Goal: Task Accomplishment & Management: Manage account settings

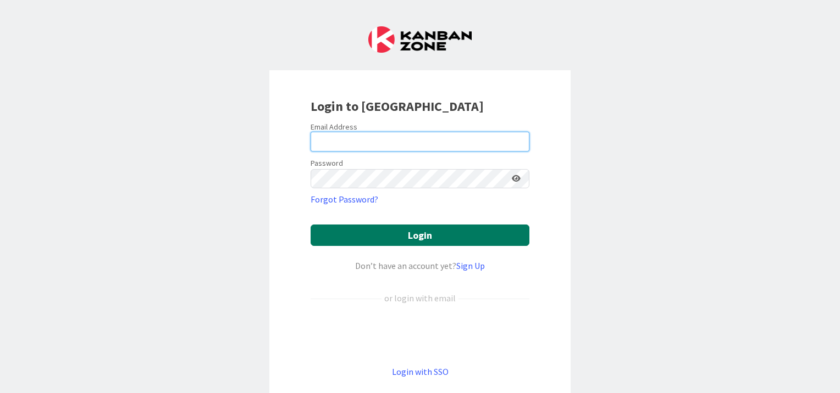
type input "[EMAIL_ADDRESS][DOMAIN_NAME]"
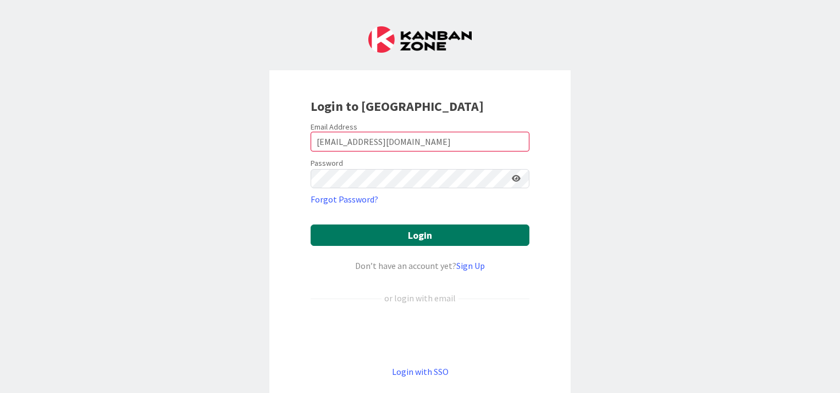
click at [423, 237] on button "Login" at bounding box center [419, 235] width 219 height 21
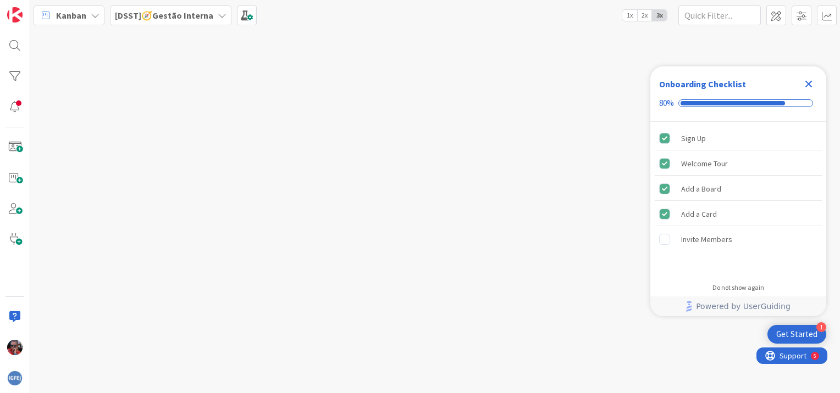
click at [95, 15] on icon at bounding box center [95, 15] width 9 height 9
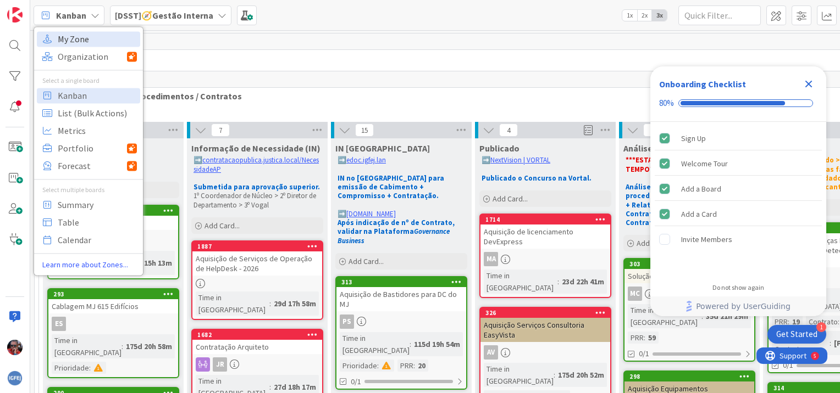
click at [86, 38] on span "My Zone" at bounding box center [97, 39] width 79 height 16
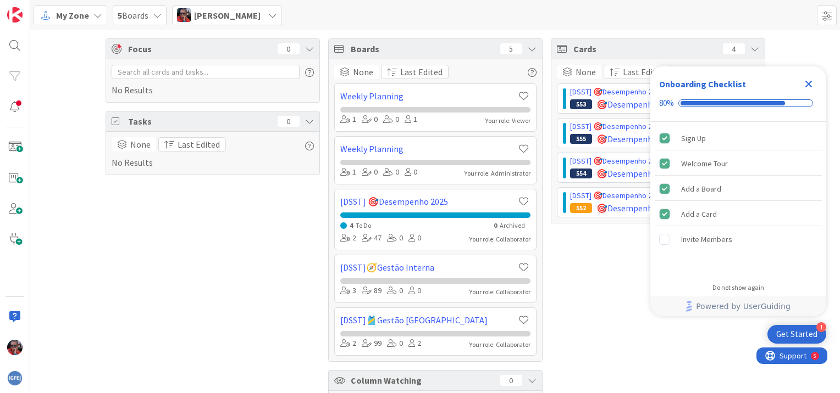
click at [810, 80] on icon "Close Checklist" at bounding box center [808, 83] width 13 height 13
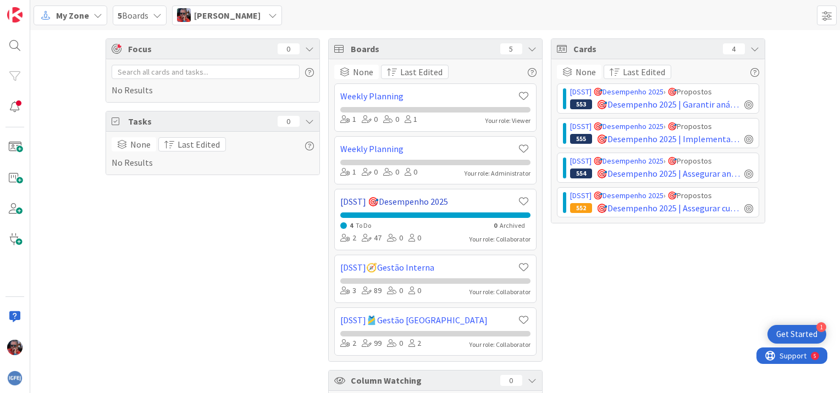
click at [424, 202] on link "[DSST] 🎯Desempenho 2025" at bounding box center [428, 201] width 177 height 13
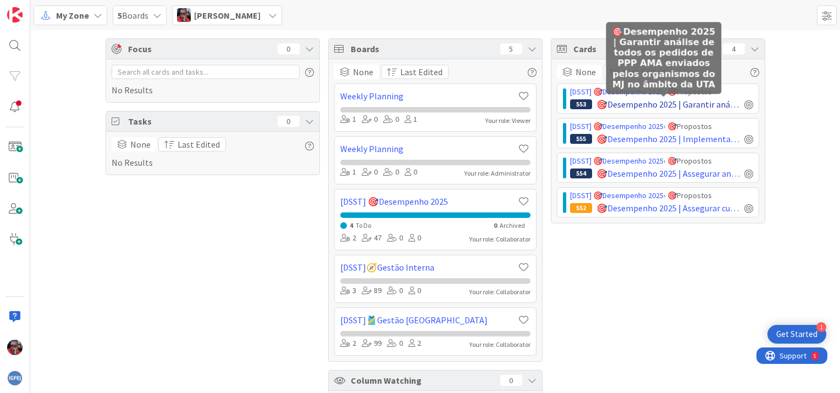
click at [632, 101] on span "🎯Desempenho 2025 | Garantir análise de todos os pedidos de PPP AMA enviados pel…" at bounding box center [667, 104] width 143 height 13
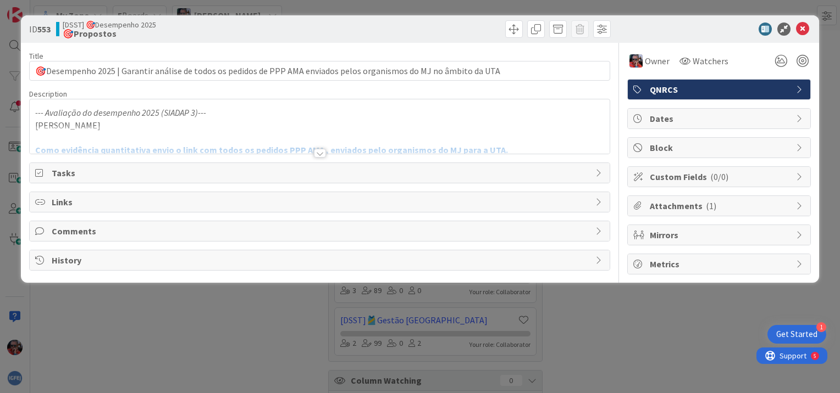
click at [320, 153] on div at bounding box center [320, 153] width 12 height 9
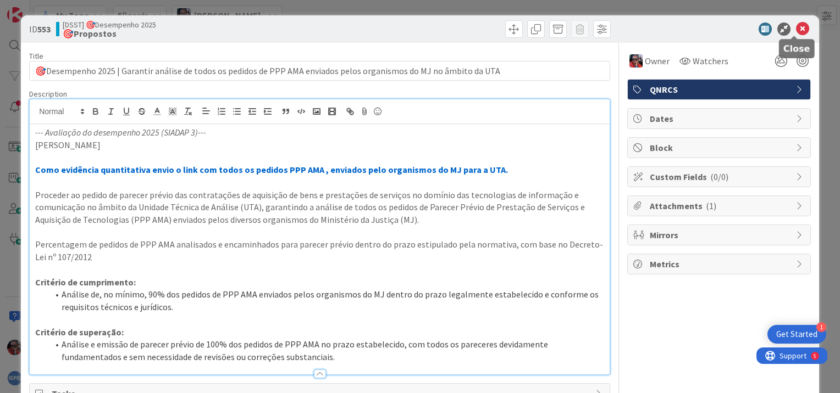
click at [796, 31] on icon at bounding box center [802, 29] width 13 height 13
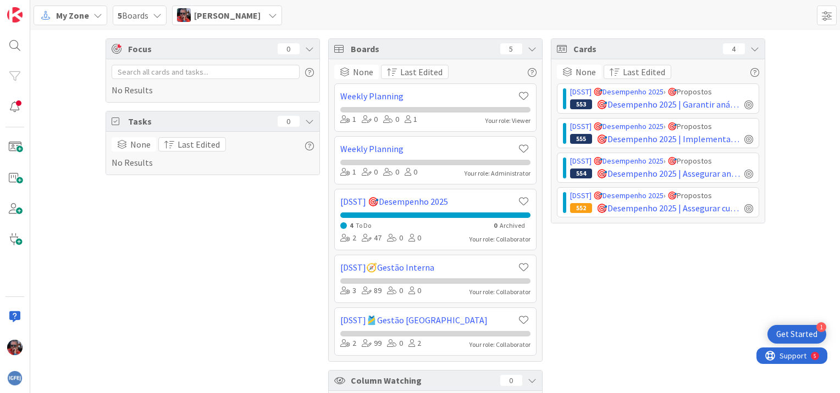
click at [223, 14] on span "[PERSON_NAME]" at bounding box center [227, 15] width 66 height 13
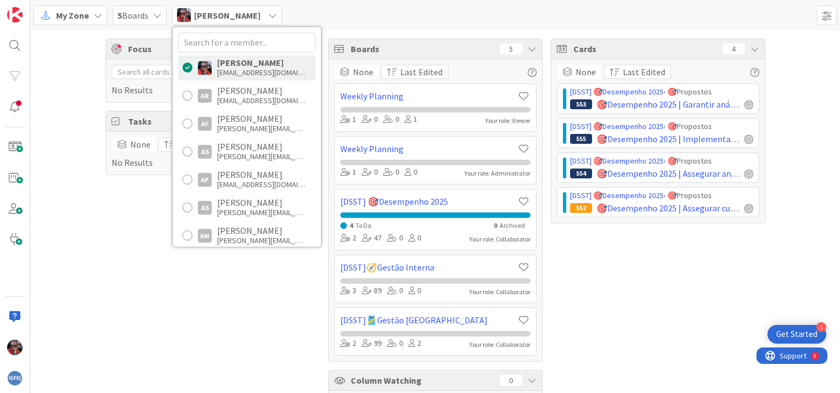
click at [114, 234] on div "Focus 0 No Results Tasks 0 None Last Edited No Results" at bounding box center [212, 236] width 214 height 396
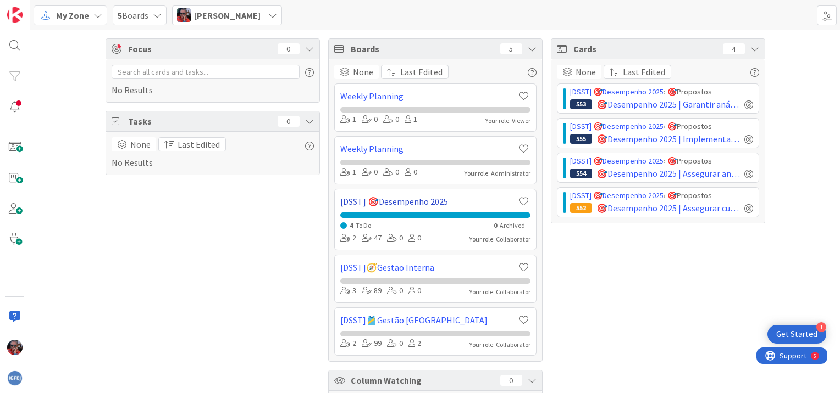
click at [411, 197] on link "[DSST] 🎯Desempenho 2025" at bounding box center [428, 201] width 177 height 13
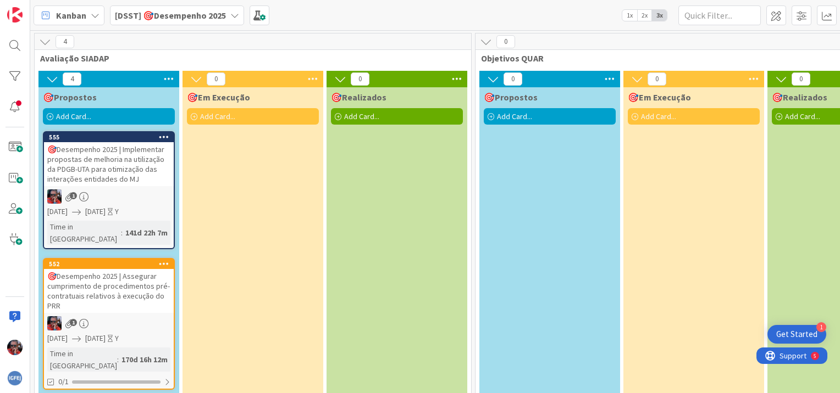
click at [166, 136] on icon at bounding box center [164, 137] width 10 height 8
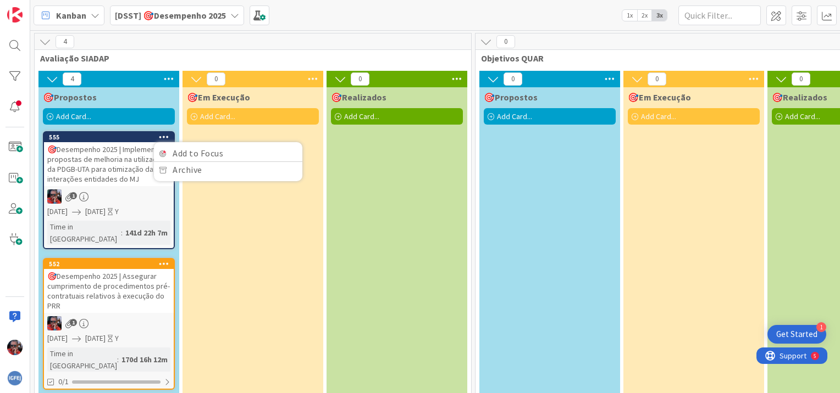
click at [232, 223] on div "🎯Em Execução Add Card..." at bounding box center [252, 363] width 141 height 552
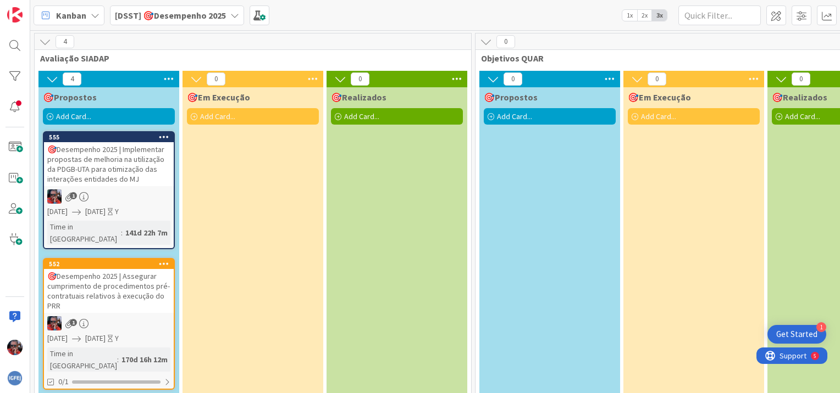
click at [130, 176] on div "🎯Desempenho 2025 | Implementar propostas de melhoria na utilização da PDGB-UTA …" at bounding box center [109, 164] width 130 height 44
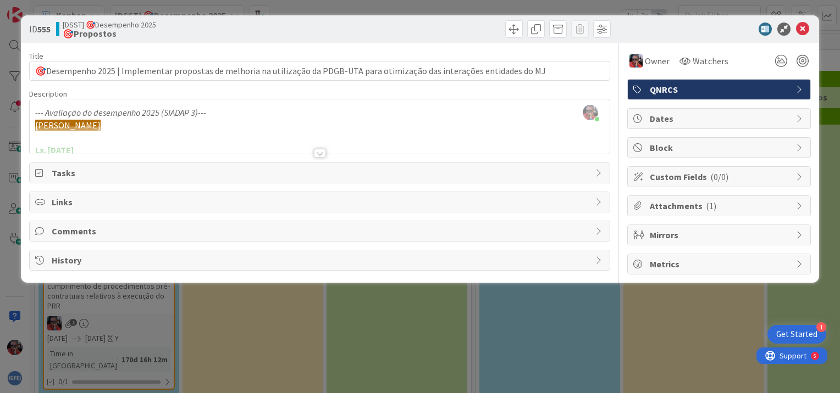
click at [321, 156] on div at bounding box center [320, 153] width 12 height 9
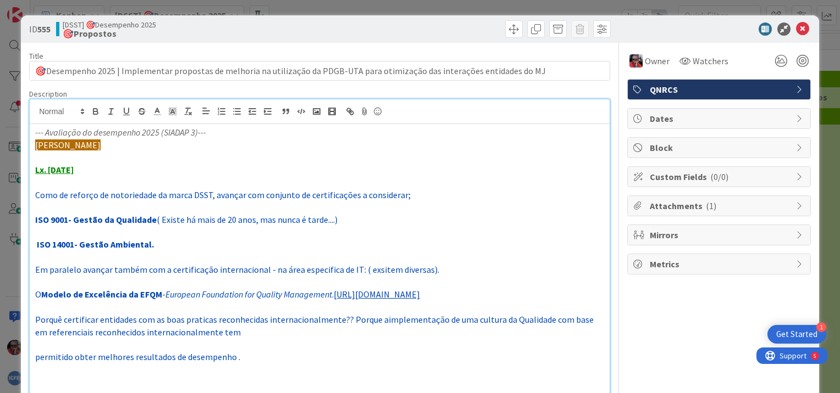
click at [220, 181] on p at bounding box center [319, 182] width 569 height 13
click at [656, 207] on span "Attachments ( 1 )" at bounding box center [719, 205] width 141 height 13
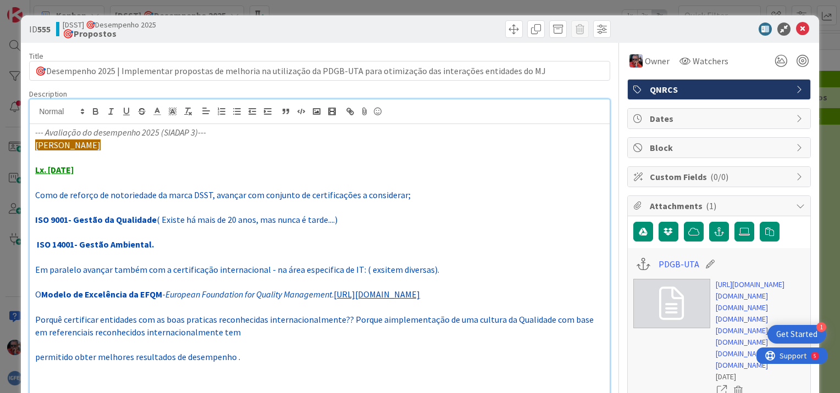
click at [152, 158] on p at bounding box center [319, 157] width 569 height 13
click at [282, 158] on p at bounding box center [319, 157] width 569 height 13
click at [43, 127] on em "--- Avaliação do desempenho 2025 (SIADAP 3)---" at bounding box center [120, 132] width 171 height 11
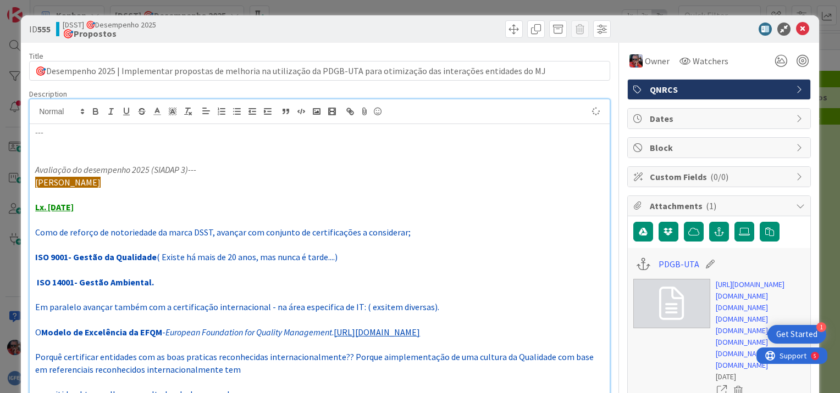
click at [120, 176] on p "[PERSON_NAME]" at bounding box center [319, 182] width 569 height 13
drag, startPoint x: 35, startPoint y: 182, endPoint x: 89, endPoint y: 211, distance: 61.7
click at [89, 211] on div "--- Avaliação do desempenho 2025 (SIADAP 3)--- [PERSON_NAME] Lx. [DATE] Como de…" at bounding box center [320, 386] width 580 height 525
copy div "[PERSON_NAME] Lx. [DATE]"
click at [71, 131] on p "---" at bounding box center [319, 132] width 569 height 13
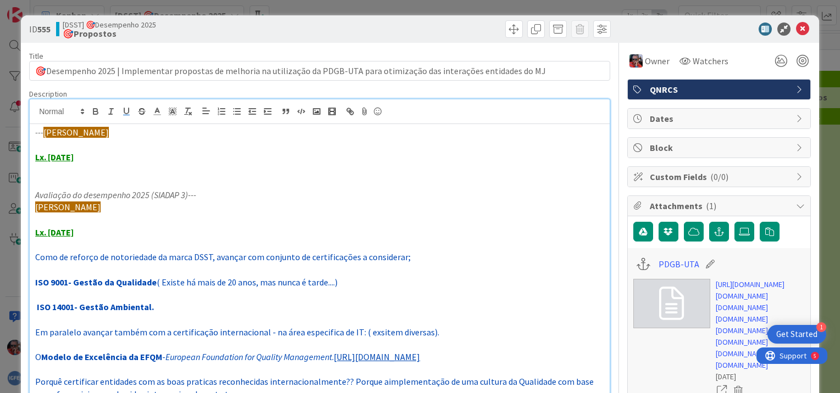
click at [53, 159] on u "Lx. [DATE]" at bounding box center [54, 157] width 38 height 11
click at [70, 158] on u "Lx. [DATE]" at bounding box center [54, 157] width 38 height 11
click at [103, 159] on p "Lx. [DATE]" at bounding box center [319, 157] width 569 height 13
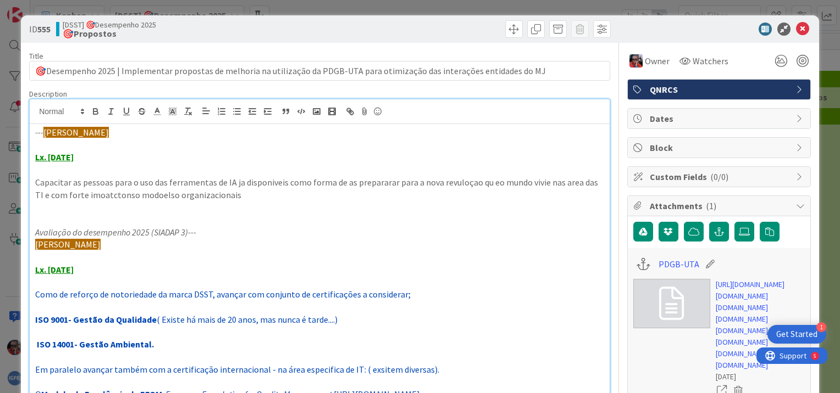
click at [492, 181] on p "Capacitar as pessoas para o uso das ferramentas de IA ja disponiveis como forma…" at bounding box center [319, 188] width 569 height 25
click at [487, 183] on p "Capacitar as pessoas para o uso das ferramentas de IA ja disponiveis como forma…" at bounding box center [319, 188] width 569 height 25
drag, startPoint x: 539, startPoint y: 183, endPoint x: 500, endPoint y: 221, distance: 54.4
click at [500, 221] on p at bounding box center [319, 220] width 569 height 13
drag, startPoint x: 110, startPoint y: 199, endPoint x: 109, endPoint y: 225, distance: 26.4
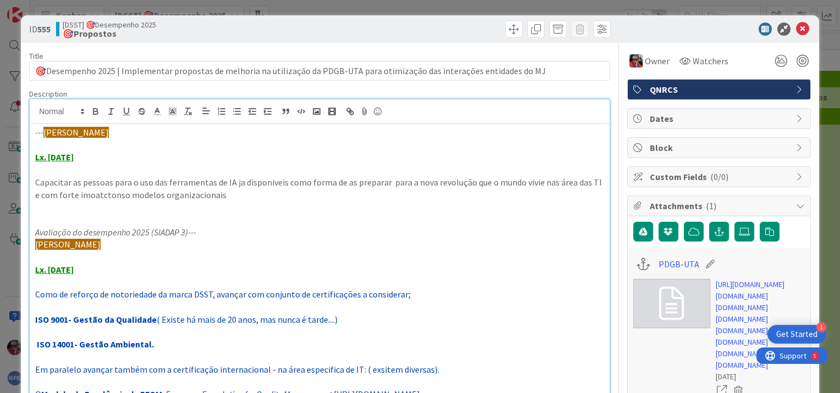
click at [137, 227] on em "Avaliação do desempenho 2025 (SIADAP 3)---" at bounding box center [115, 232] width 161 height 11
click at [109, 195] on p "Capacitar as pessoas para o uso das ferramentas de IA ja disponiveis como forma…" at bounding box center [319, 188] width 569 height 25
drag, startPoint x: 99, startPoint y: 197, endPoint x: 80, endPoint y: 204, distance: 20.2
click at [80, 206] on p at bounding box center [319, 207] width 569 height 13
click at [91, 197] on p "Capacitar as pessoas para o uso das ferramentas de IA ja disponiveis como forma…" at bounding box center [319, 188] width 569 height 25
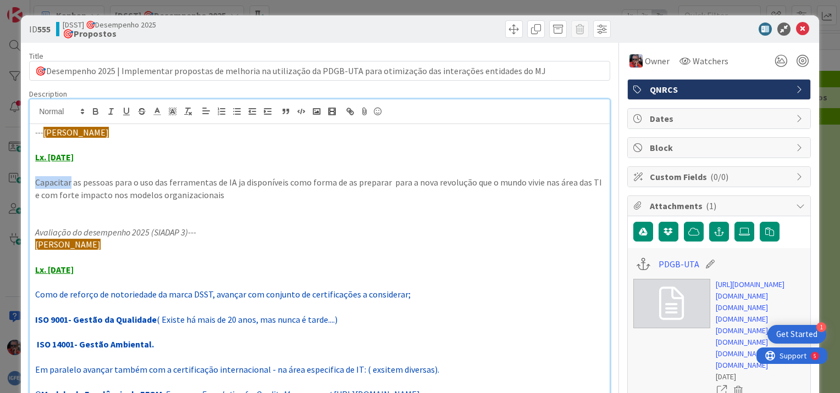
drag, startPoint x: 35, startPoint y: 182, endPoint x: 68, endPoint y: 180, distance: 33.0
click at [68, 180] on p "Capacitar as pessoas para o uso das ferramentas de IA ja disponíveis como forma…" at bounding box center [319, 188] width 569 height 25
click at [110, 112] on icon "button" at bounding box center [111, 112] width 10 height 10
click at [549, 185] on p "Capacitar as pessoas para o uso das ferramentas de IA ja disponíveis como forma…" at bounding box center [319, 188] width 569 height 25
click at [213, 198] on p "Capacitar as pessoas para o uso das ferramentas de IA ja disponíveis como forma…" at bounding box center [319, 188] width 569 height 25
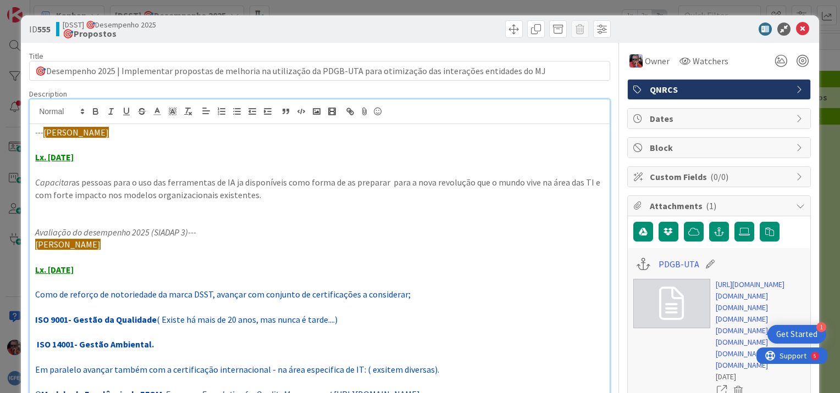
click at [593, 182] on p "Capacitar as pessoas para o uso das ferramentas de IA ja disponíveis como forma…" at bounding box center [319, 188] width 569 height 25
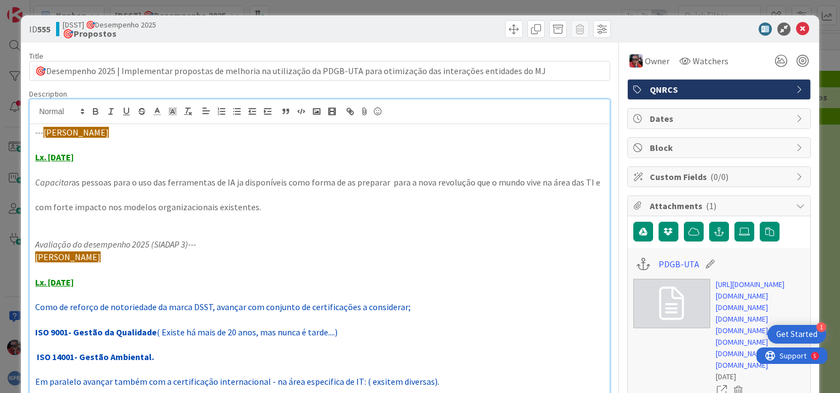
click at [426, 236] on p at bounding box center [319, 232] width 569 height 13
click at [35, 282] on u "Lx. [DATE]" at bounding box center [54, 282] width 38 height 11
click at [166, 157] on p "2 - Lx. [DATE]" at bounding box center [319, 157] width 569 height 13
click at [547, 252] on p "[PERSON_NAME]" at bounding box center [319, 257] width 569 height 13
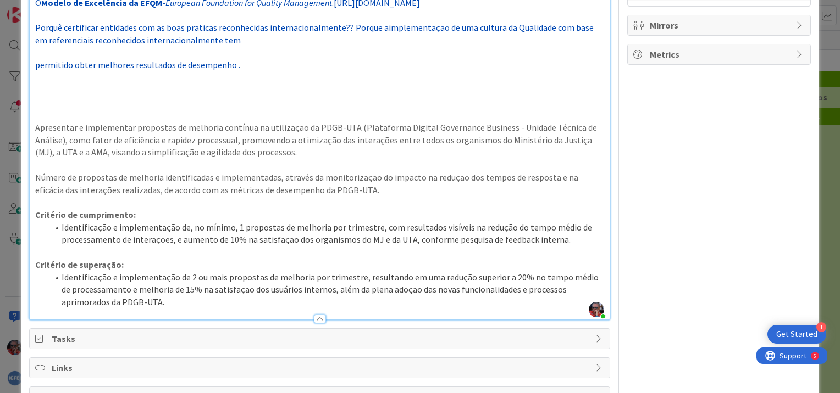
scroll to position [470, 0]
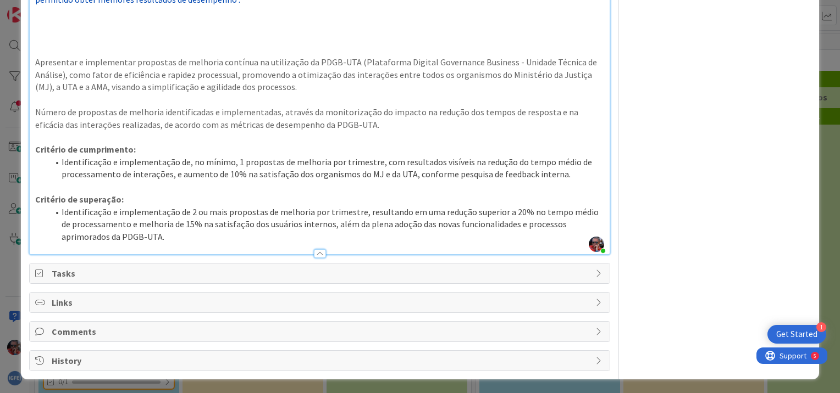
click at [316, 253] on div at bounding box center [320, 253] width 12 height 9
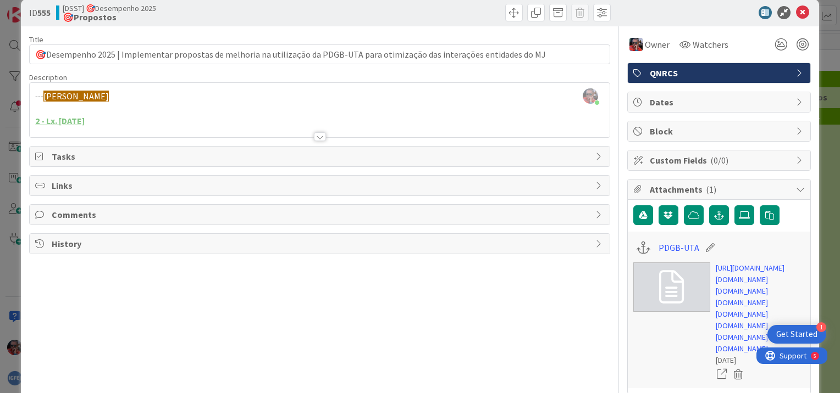
scroll to position [0, 0]
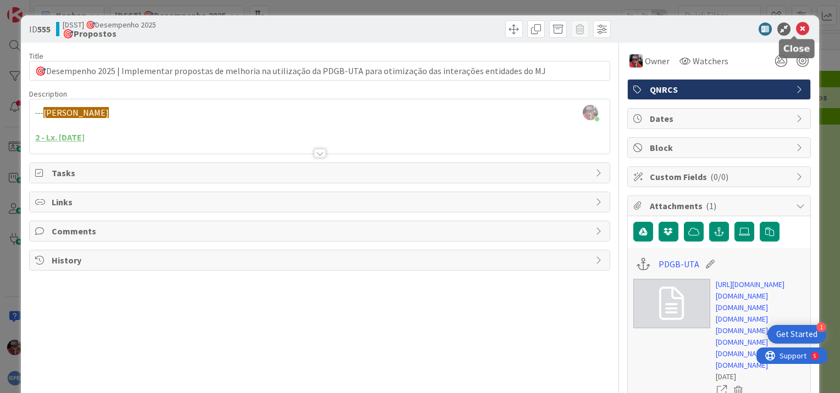
click at [796, 31] on icon at bounding box center [802, 29] width 13 height 13
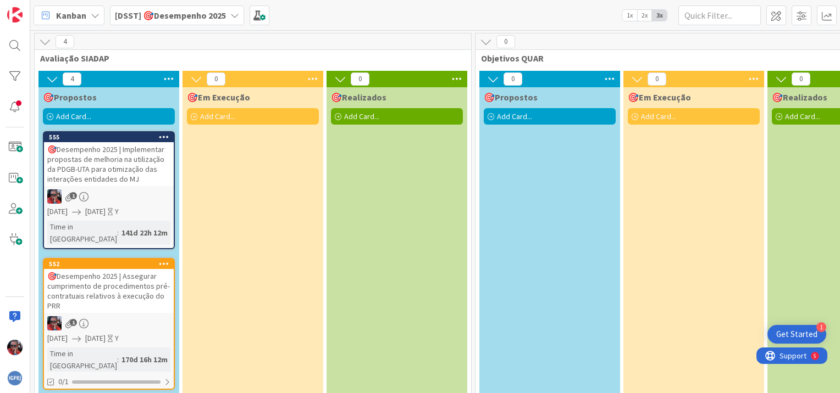
click at [120, 280] on div "🎯Desempenho 2025 | Assegurar cumprimento de procedimentos pré-contratuais relat…" at bounding box center [109, 291] width 130 height 44
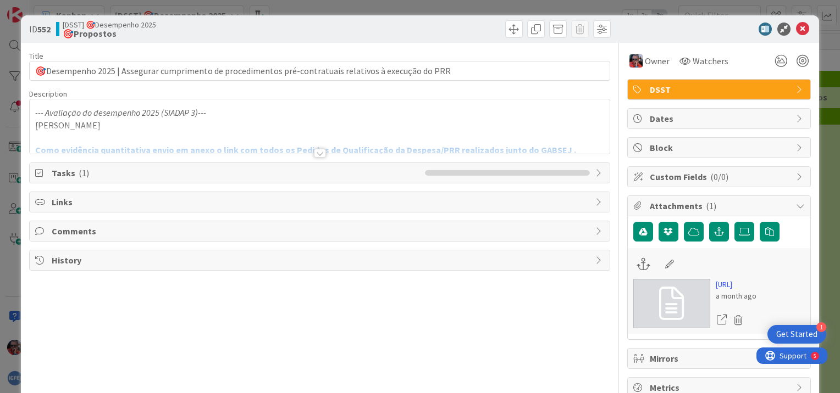
click at [315, 153] on div at bounding box center [320, 153] width 12 height 9
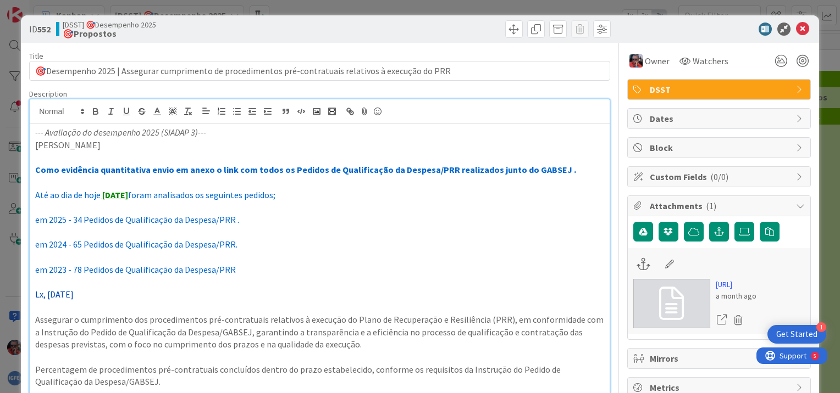
drag, startPoint x: 35, startPoint y: 165, endPoint x: 301, endPoint y: 195, distance: 267.0
click at [301, 195] on div "--- Avaliação do desempenho 2025 (SIADAP 3)--- [PERSON_NAME] Como evidência qua…" at bounding box center [320, 311] width 580 height 375
copy div "Como evidência quantitativa envio em anexo o link com todos os Pedidos de Quali…"
click at [41, 127] on em "--- Avaliação do desempenho 2025 (SIADAP 3)---" at bounding box center [120, 132] width 171 height 11
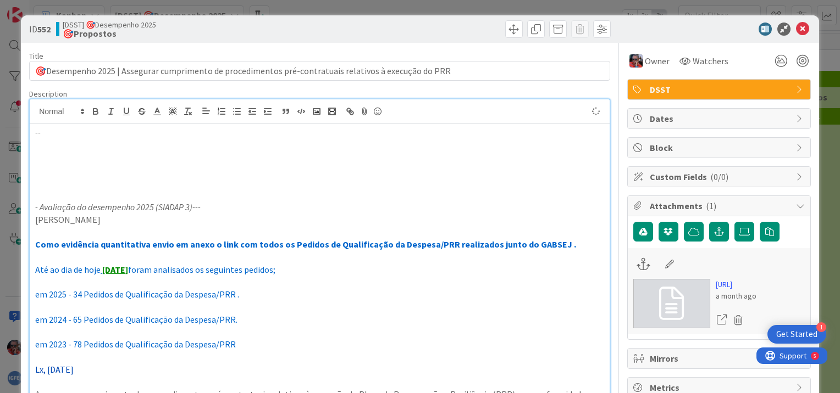
click at [49, 129] on p "--" at bounding box center [319, 132] width 569 height 13
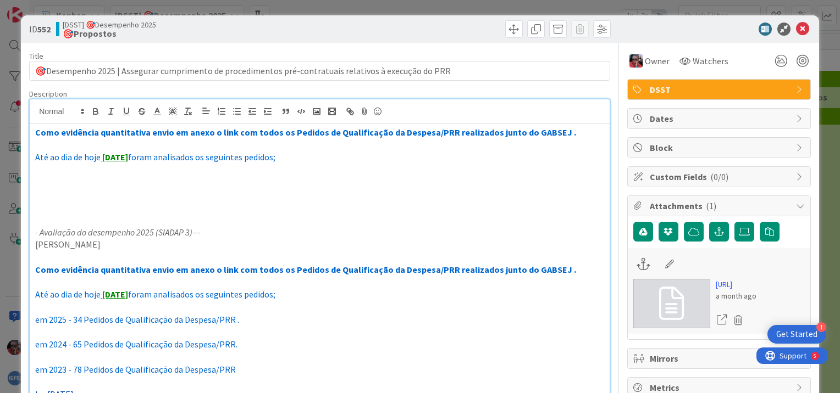
click at [119, 157] on u "[DATE]" at bounding box center [115, 157] width 26 height 11
click at [109, 156] on u "[DATE]" at bounding box center [115, 157] width 26 height 11
click at [143, 191] on p at bounding box center [319, 195] width 569 height 13
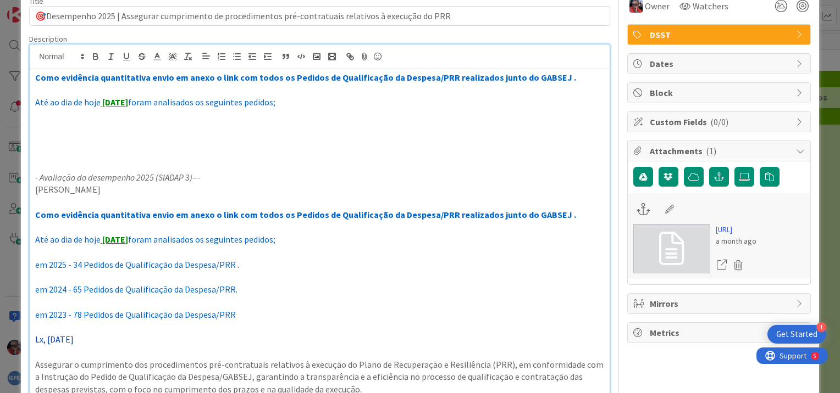
drag, startPoint x: 37, startPoint y: 264, endPoint x: 234, endPoint y: 316, distance: 204.2
click at [234, 316] on div "Como evidência quantitativa envio em anexo o link com todos os Pedidos de Quali…" at bounding box center [320, 306] width 580 height 475
copy div "em 2025 - 34 Pedidos de Qualificação da Despesa/PRR . em 2024 - 65 Pedidos de Q…"
click at [54, 126] on p at bounding box center [319, 127] width 569 height 13
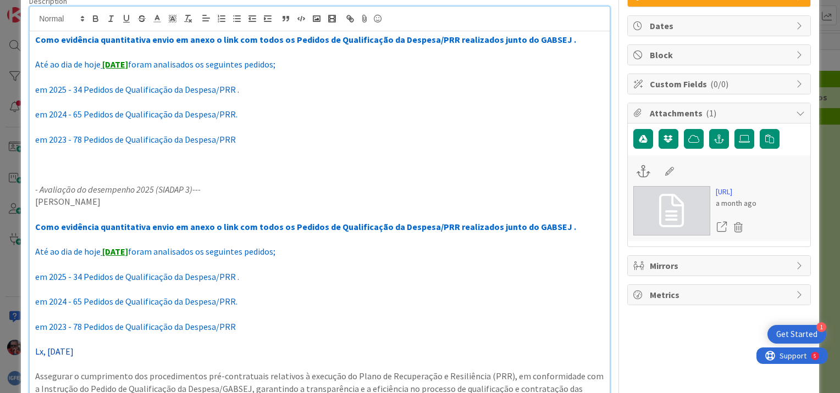
scroll to position [110, 0]
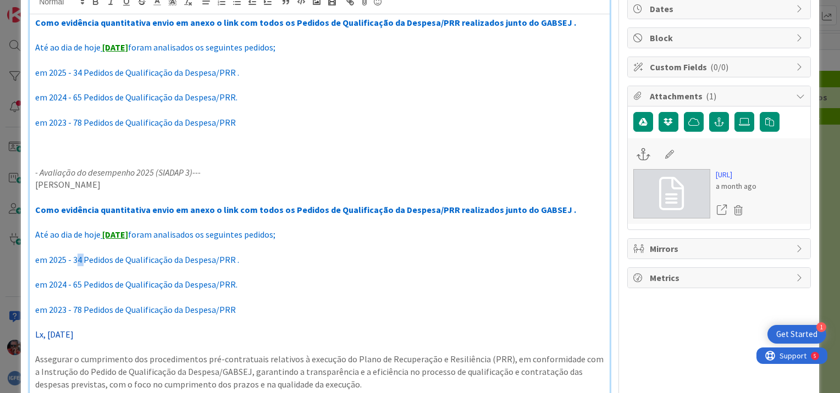
drag, startPoint x: 75, startPoint y: 260, endPoint x: 81, endPoint y: 260, distance: 6.6
click at [81, 260] on span "em 2025 - 34 Pedidos de Qualificação da Despesa/PRR ." at bounding box center [137, 259] width 204 height 11
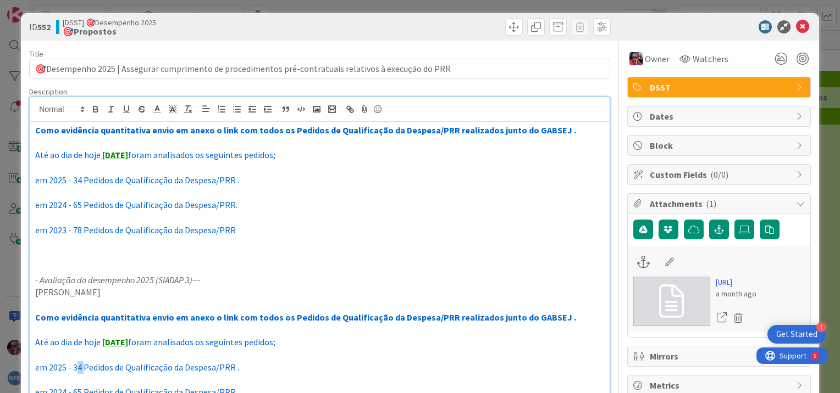
scroll to position [0, 0]
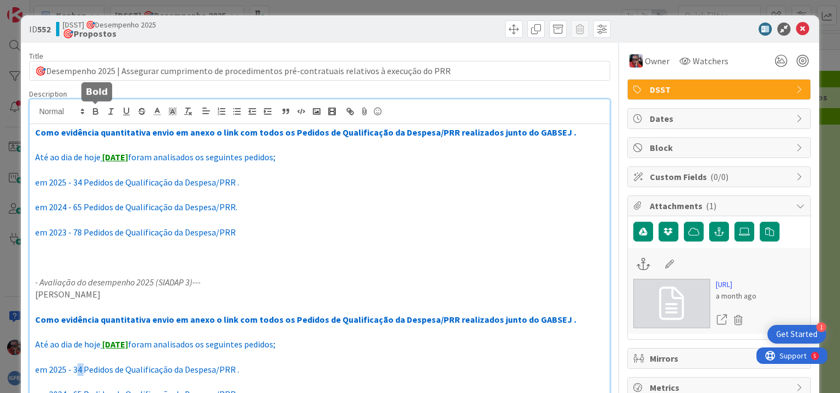
click at [98, 114] on icon "button" at bounding box center [96, 112] width 10 height 10
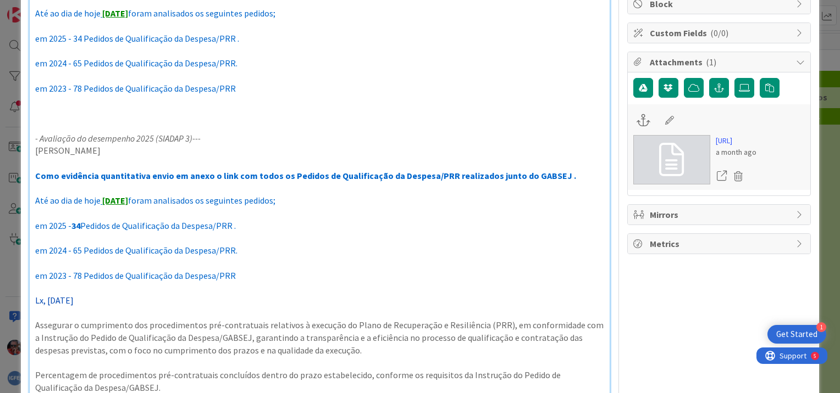
scroll to position [165, 0]
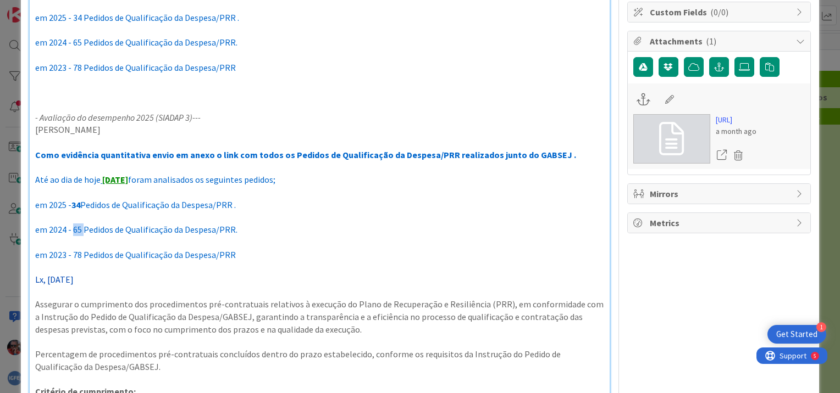
drag, startPoint x: 73, startPoint y: 229, endPoint x: 83, endPoint y: 229, distance: 10.4
click at [83, 229] on span "em 2024 - 65 Pedidos de Qualificação da Despesa/PRR." at bounding box center [136, 229] width 202 height 11
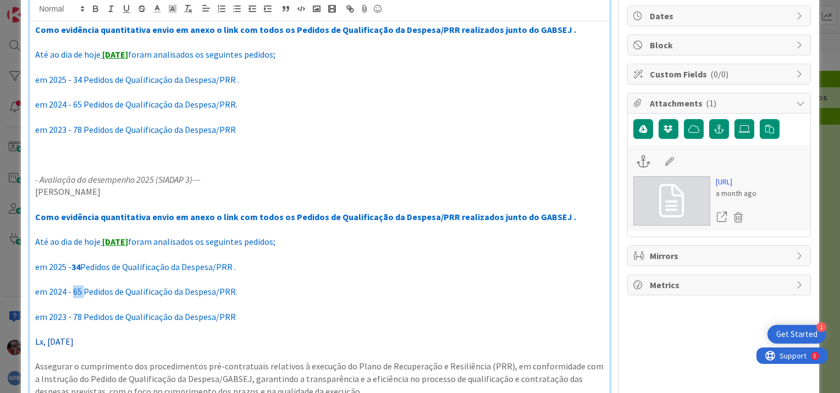
scroll to position [0, 0]
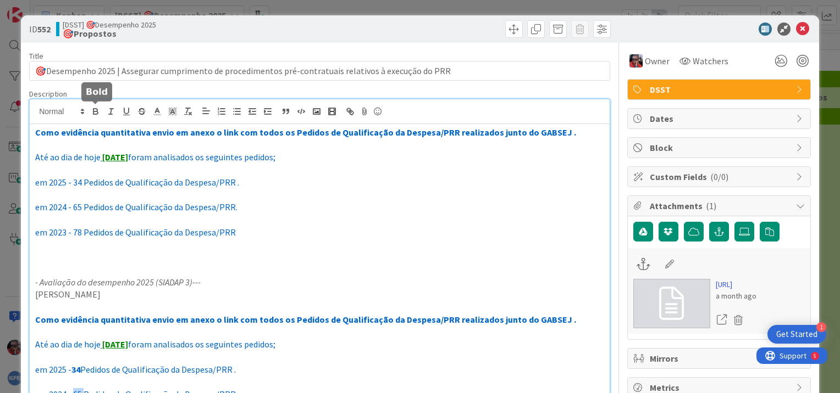
drag, startPoint x: 93, startPoint y: 113, endPoint x: 148, endPoint y: 188, distance: 92.9
click at [97, 118] on div at bounding box center [320, 111] width 580 height 25
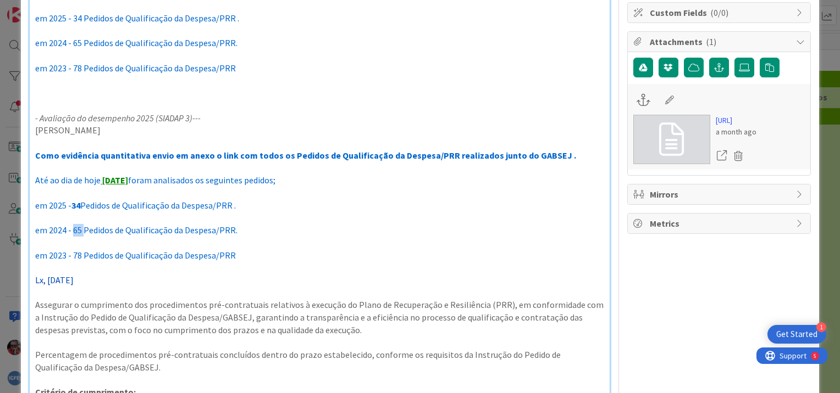
scroll to position [165, 0]
drag, startPoint x: 73, startPoint y: 254, endPoint x: 81, endPoint y: 254, distance: 8.2
click at [81, 254] on span "em 2023 - 78 Pedidos de Qualificação da Despesa/PRR" at bounding box center [135, 254] width 201 height 11
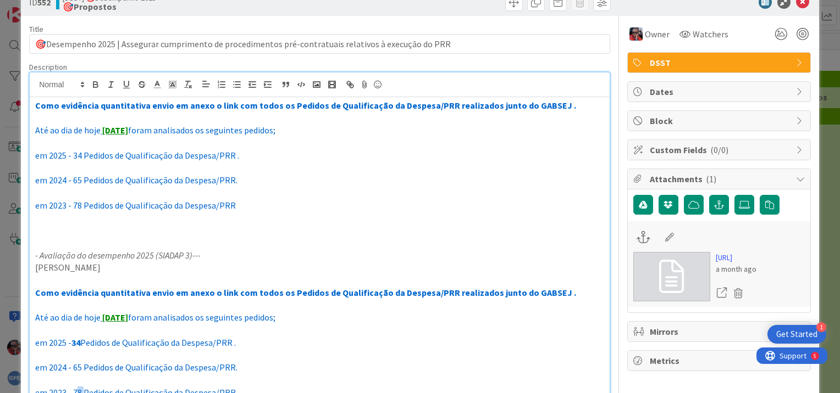
scroll to position [0, 0]
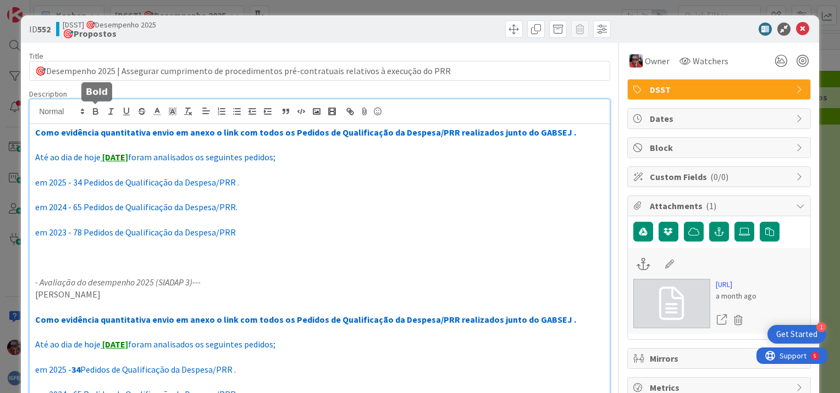
drag, startPoint x: 95, startPoint y: 112, endPoint x: 112, endPoint y: 131, distance: 25.7
click at [102, 121] on div at bounding box center [320, 111] width 580 height 25
drag, startPoint x: 75, startPoint y: 206, endPoint x: 81, endPoint y: 207, distance: 6.1
click at [81, 207] on span "em 2024 - 65 Pedidos de Qualificação da Despesa/PRR." at bounding box center [136, 207] width 202 height 11
drag, startPoint x: 74, startPoint y: 230, endPoint x: 81, endPoint y: 231, distance: 6.6
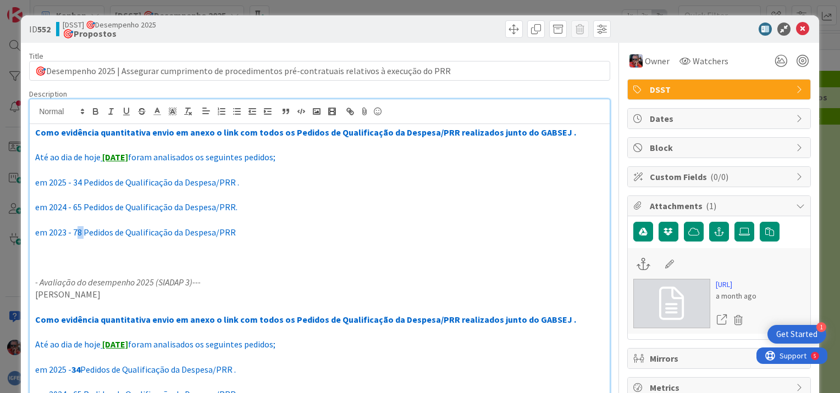
click at [81, 231] on span "em 2023 - 78 Pedidos de Qualificação da Despesa/PRR" at bounding box center [135, 232] width 201 height 11
drag, startPoint x: 93, startPoint y: 113, endPoint x: 93, endPoint y: 123, distance: 10.5
click at [93, 116] on icon "button" at bounding box center [96, 112] width 10 height 10
drag, startPoint x: 75, startPoint y: 206, endPoint x: 81, endPoint y: 207, distance: 6.7
click at [81, 207] on span "em 2024 - 65 Pedidos de Qualificação da Despesa/PRR." at bounding box center [136, 207] width 202 height 11
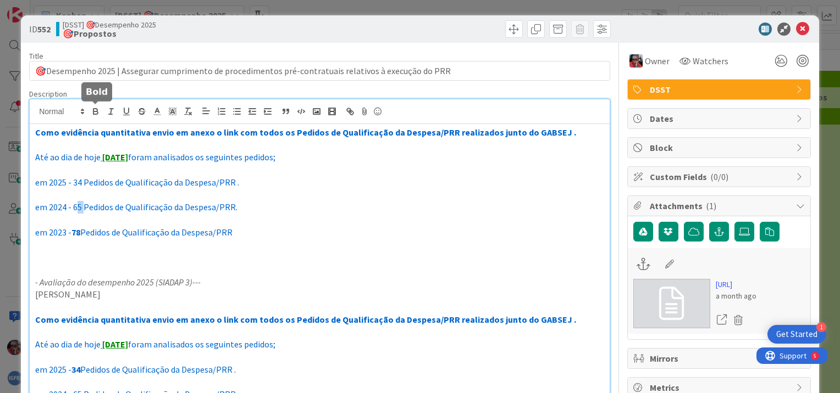
click at [95, 110] on icon "button" at bounding box center [96, 112] width 10 height 10
drag, startPoint x: 74, startPoint y: 180, endPoint x: 79, endPoint y: 181, distance: 5.6
click at [79, 181] on span "em 2025 - 34 Pedidos de Qualificação da Despesa/PRR ." at bounding box center [137, 182] width 204 height 11
click at [96, 116] on icon "button" at bounding box center [96, 112] width 10 height 10
click at [337, 200] on div "Como evidência quantitativa envio em anexo o link com todos os Pedidos de Quali…" at bounding box center [320, 386] width 580 height 525
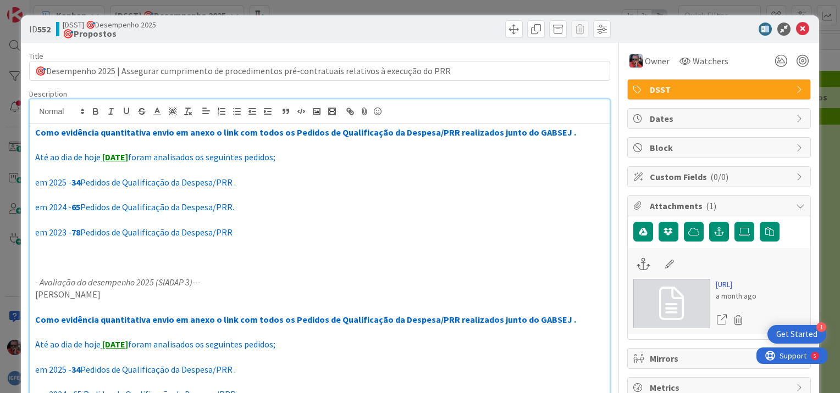
click at [253, 184] on p "em 2025 - 34 Pedidos de Qualificação da Despesa/PRR ." at bounding box center [319, 182] width 569 height 13
click at [264, 182] on span "Pedidos de Qualificação da Despesa/PRR (ID-162- ID-" at bounding box center [180, 182] width 200 height 11
click at [279, 182] on span "Pedidos de Qualificação da Despesa/PRR (ID-162 a ID-" at bounding box center [182, 182] width 204 height 11
click at [309, 198] on p at bounding box center [319, 195] width 569 height 13
click at [288, 183] on p "em 2025 - 34 Pedidos de Qualificação da Despesa/PRR (ID-162 a ID-" at bounding box center [319, 182] width 569 height 13
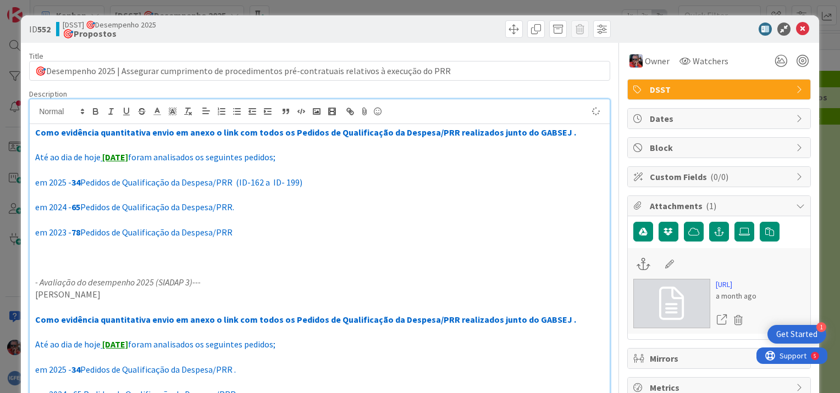
click at [343, 208] on p "em 2024 - 65 Pedidos de Qualificação da Despesa/PRR." at bounding box center [319, 207] width 569 height 13
click at [80, 182] on strong "34" at bounding box center [75, 182] width 9 height 11
click at [330, 268] on p at bounding box center [319, 270] width 569 height 13
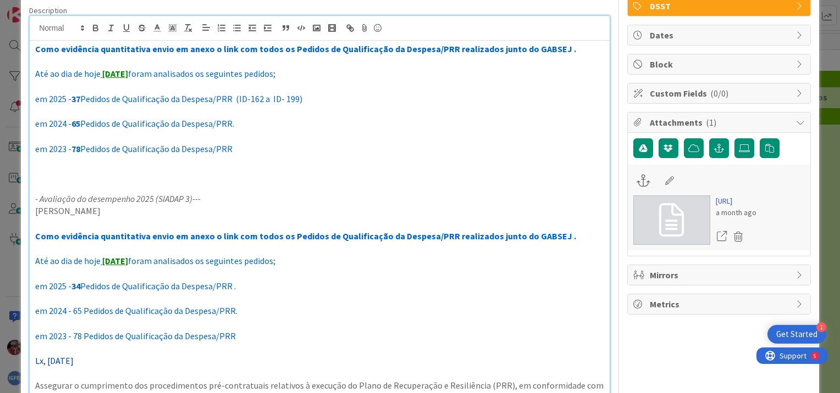
scroll to position [110, 0]
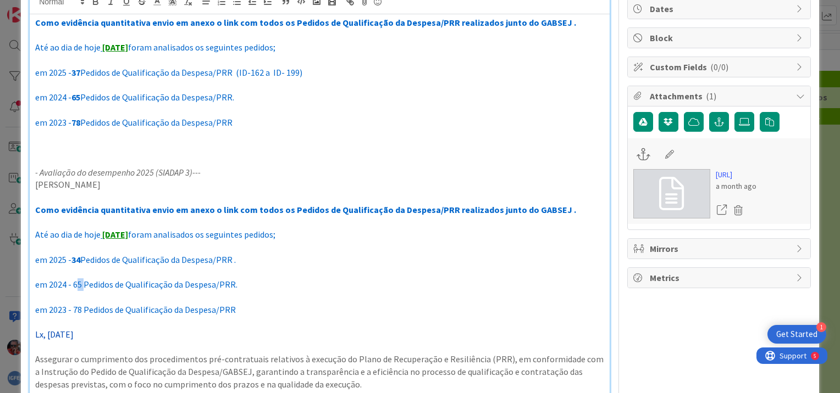
drag, startPoint x: 74, startPoint y: 285, endPoint x: 81, endPoint y: 285, distance: 7.7
click at [81, 285] on span "em 2024 - 65 Pedidos de Qualificação da Despesa/PRR." at bounding box center [136, 284] width 202 height 11
drag, startPoint x: 51, startPoint y: 284, endPoint x: 67, endPoint y: 285, distance: 16.5
click at [67, 285] on span "em 2024 - 65 Pedidos de Qualificação da Despesa/PRR." at bounding box center [136, 284] width 202 height 11
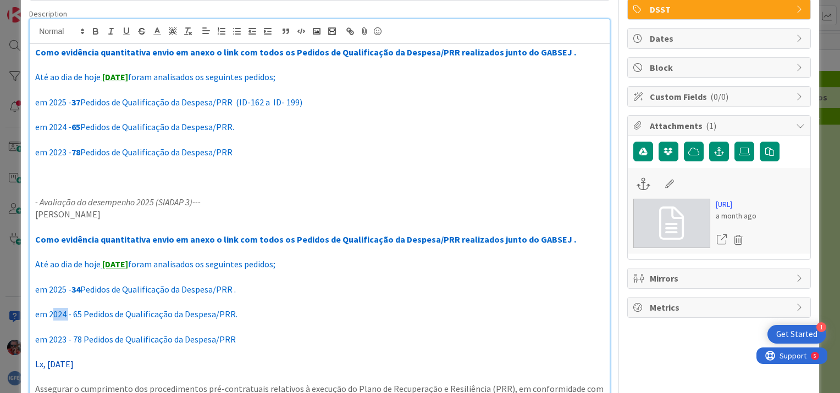
scroll to position [0, 0]
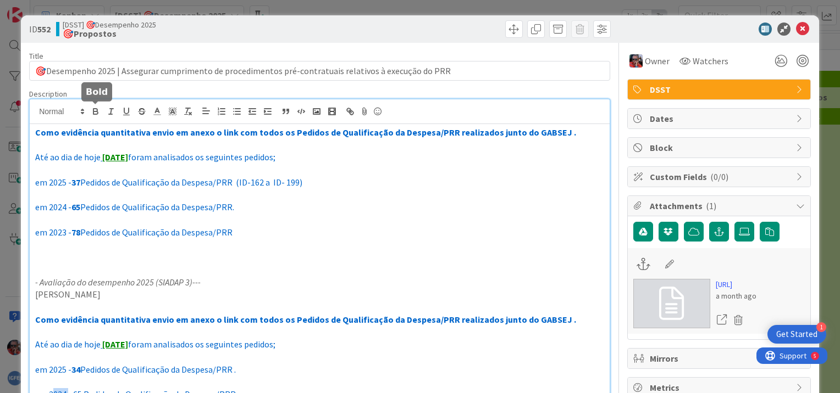
drag, startPoint x: 93, startPoint y: 112, endPoint x: 108, endPoint y: 135, distance: 27.7
click at [94, 112] on icon "button" at bounding box center [96, 112] width 10 height 10
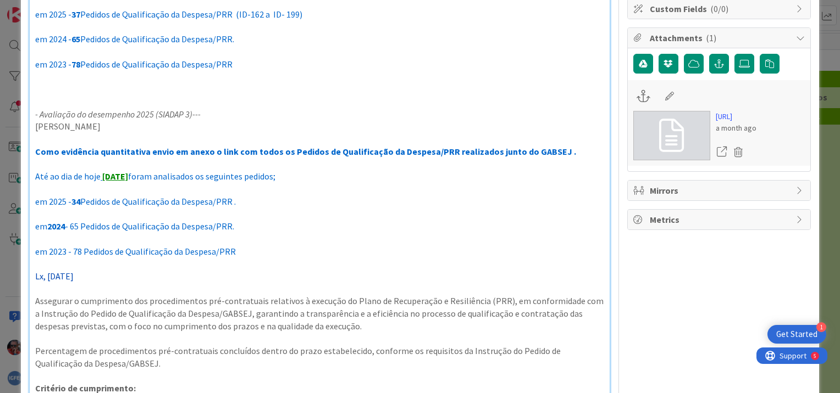
scroll to position [171, 0]
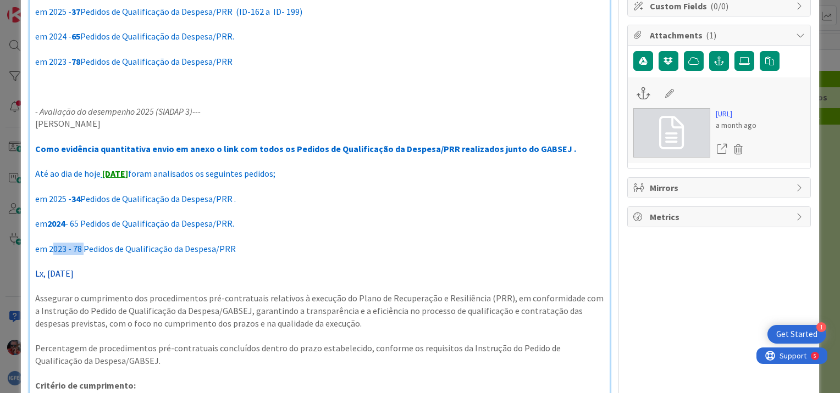
drag, startPoint x: 51, startPoint y: 248, endPoint x: 82, endPoint y: 248, distance: 31.9
click at [82, 248] on span "em 2023 - 78 Pedidos de Qualificação da Despesa/PRR" at bounding box center [135, 248] width 201 height 11
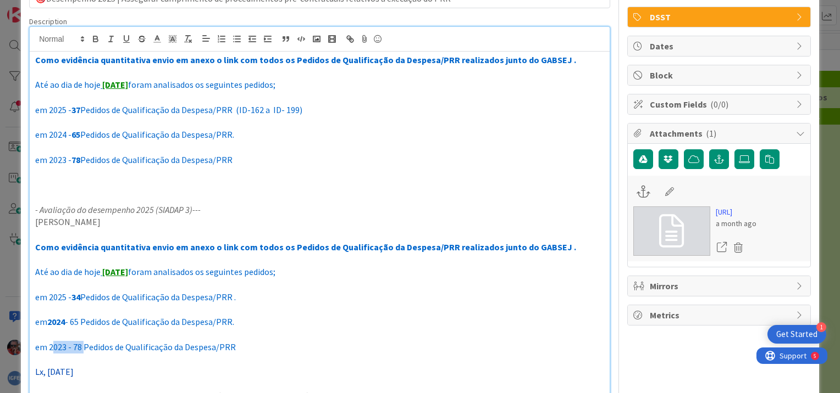
scroll to position [61, 0]
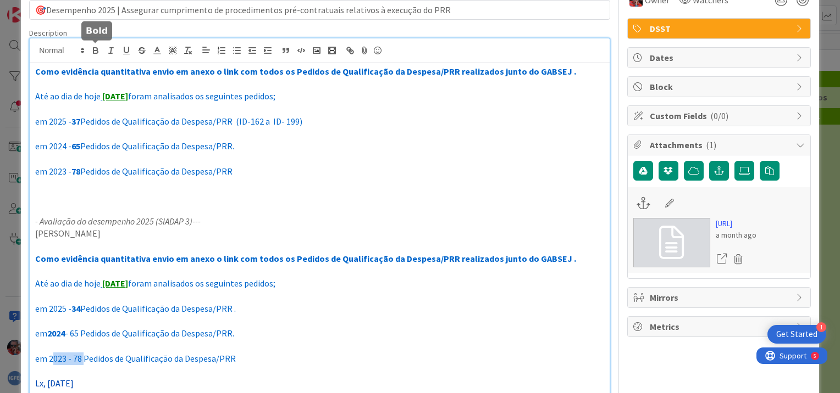
click at [93, 52] on icon "button" at bounding box center [95, 52] width 4 height 3
drag, startPoint x: 49, startPoint y: 146, endPoint x: 71, endPoint y: 147, distance: 22.0
click at [71, 147] on span "em 2024 -" at bounding box center [53, 146] width 36 height 11
drag, startPoint x: 97, startPoint y: 48, endPoint x: 81, endPoint y: 108, distance: 61.4
click at [97, 48] on icon "button" at bounding box center [95, 49] width 4 height 3
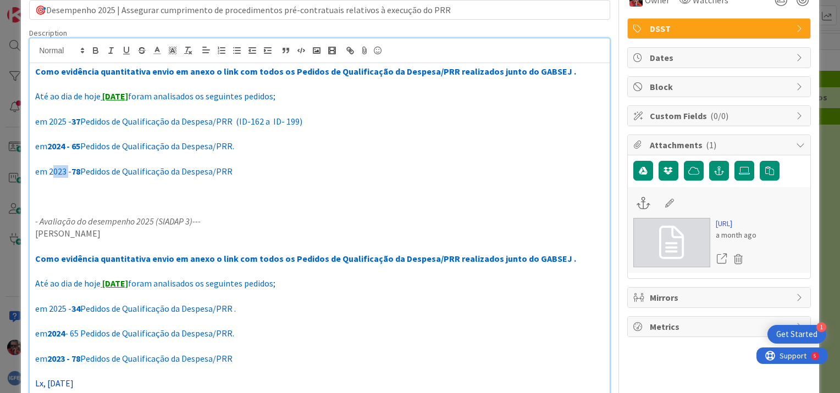
drag, startPoint x: 51, startPoint y: 169, endPoint x: 66, endPoint y: 170, distance: 15.9
click at [66, 170] on span "em 2023 -" at bounding box center [53, 171] width 36 height 11
click at [94, 48] on icon "button" at bounding box center [96, 51] width 10 height 10
drag, startPoint x: 48, startPoint y: 119, endPoint x: 64, endPoint y: 119, distance: 15.9
click at [64, 119] on span "em 2025 -" at bounding box center [53, 121] width 36 height 11
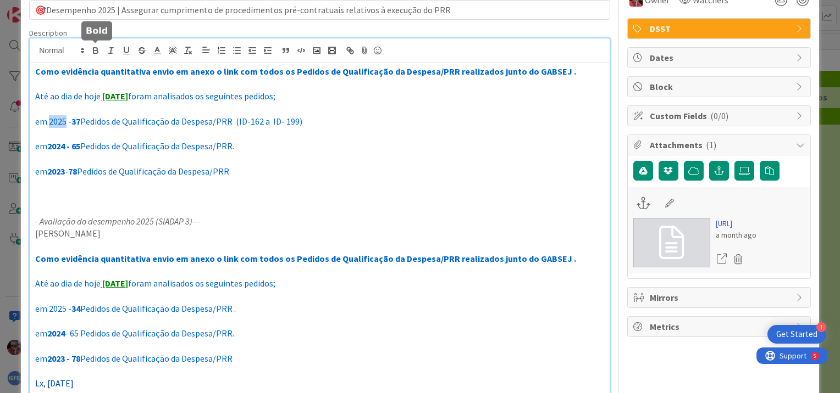
click at [93, 51] on icon "button" at bounding box center [95, 52] width 4 height 3
click at [380, 180] on p at bounding box center [319, 183] width 569 height 13
drag, startPoint x: 74, startPoint y: 332, endPoint x: 82, endPoint y: 332, distance: 8.3
click at [82, 332] on span "- 65 Pedidos de Qualificação da Despesa/PRR." at bounding box center [149, 333] width 169 height 11
click at [96, 52] on icon "button" at bounding box center [96, 51] width 10 height 10
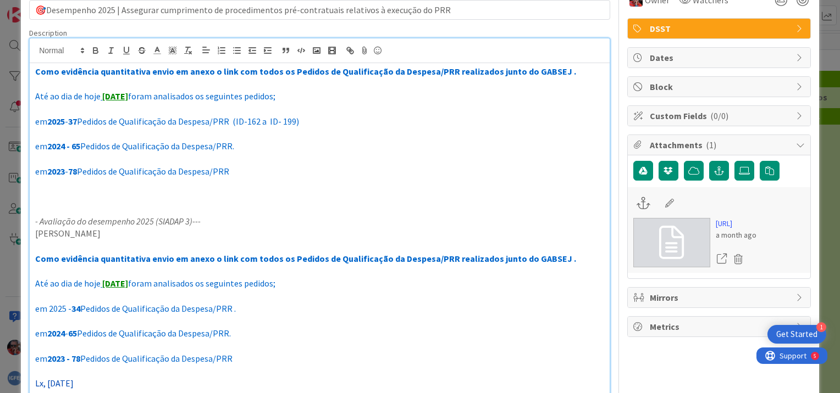
click at [393, 174] on p "em 2023 - 78 Pedidos de Qualificação da Despesa/PRR" at bounding box center [319, 171] width 569 height 13
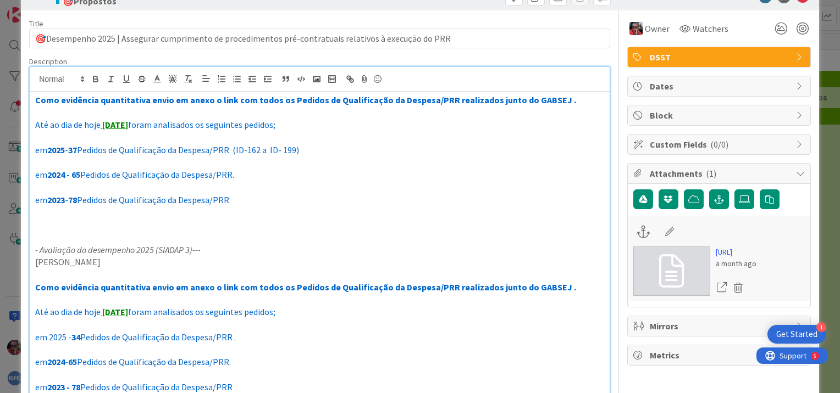
scroll to position [0, 0]
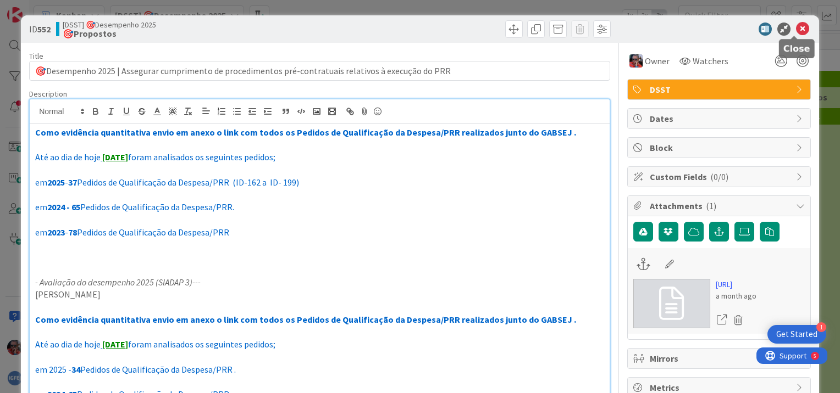
click at [796, 29] on icon at bounding box center [802, 29] width 13 height 13
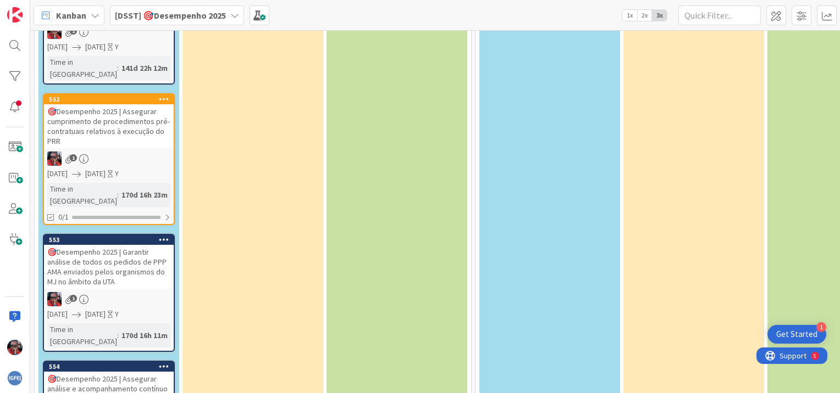
click at [116, 251] on div "🎯Desempenho 2025 | Garantir análise de todos os pedidos de PPP AMA enviados pel…" at bounding box center [109, 267] width 130 height 44
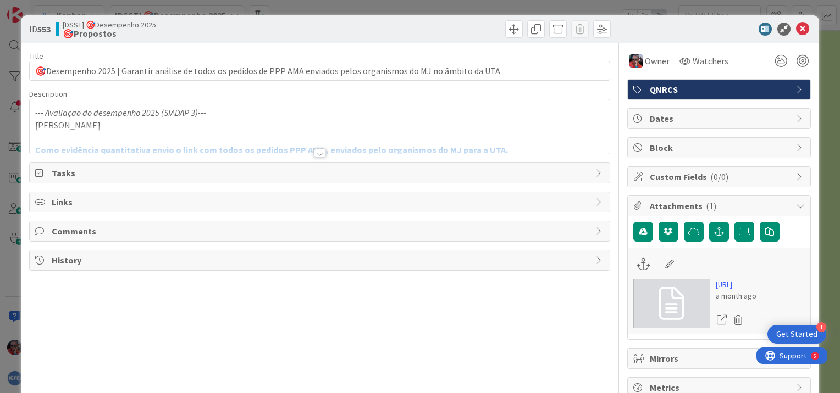
click at [315, 154] on div at bounding box center [320, 153] width 12 height 9
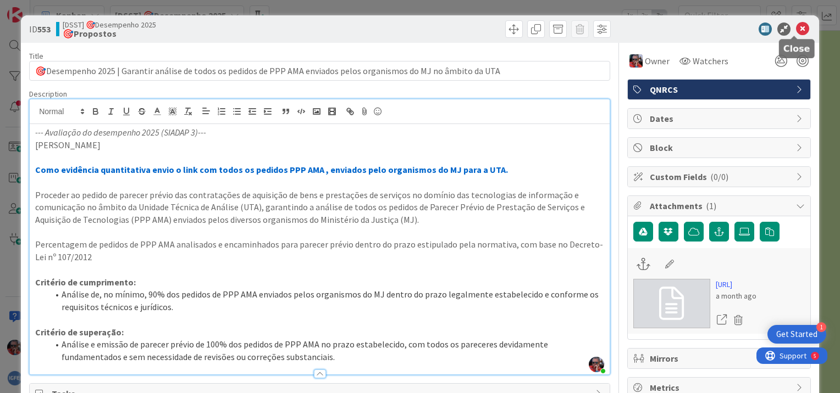
click at [796, 31] on icon at bounding box center [802, 29] width 13 height 13
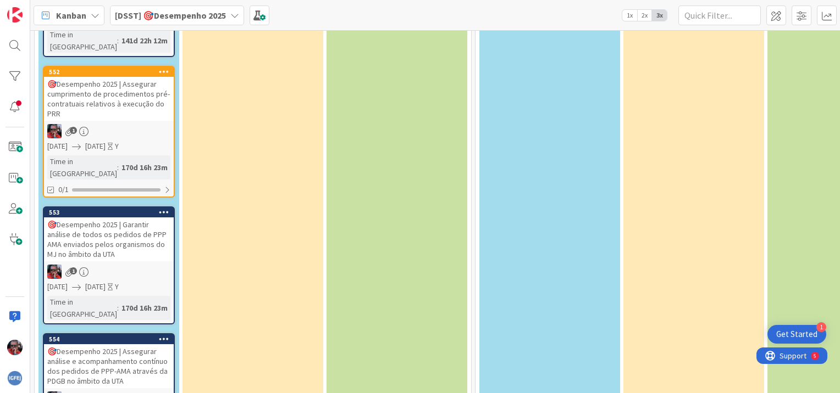
scroll to position [215, 0]
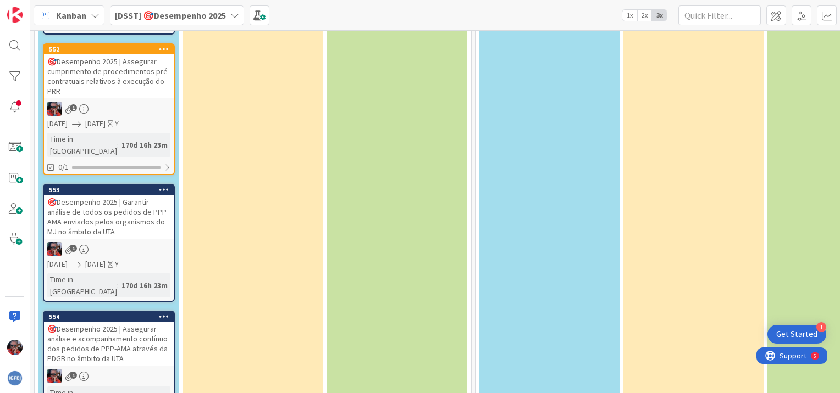
click at [134, 322] on div "🎯Desempenho 2025 | Assegurar análise e acompanhamento contínuo dos pedidos de P…" at bounding box center [109, 344] width 130 height 44
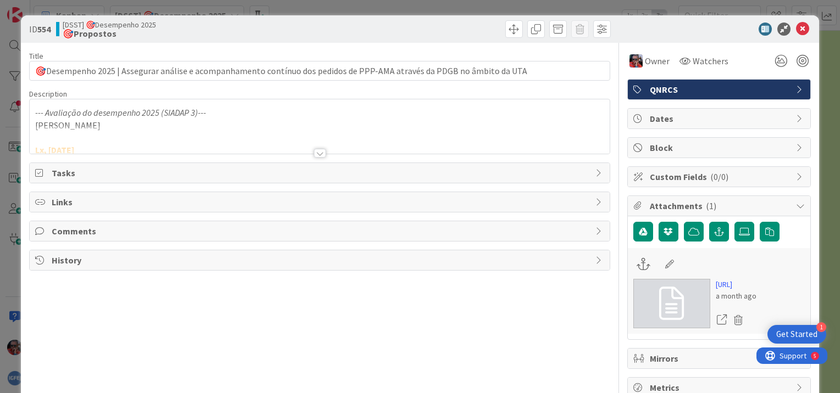
click at [314, 154] on div at bounding box center [320, 153] width 12 height 9
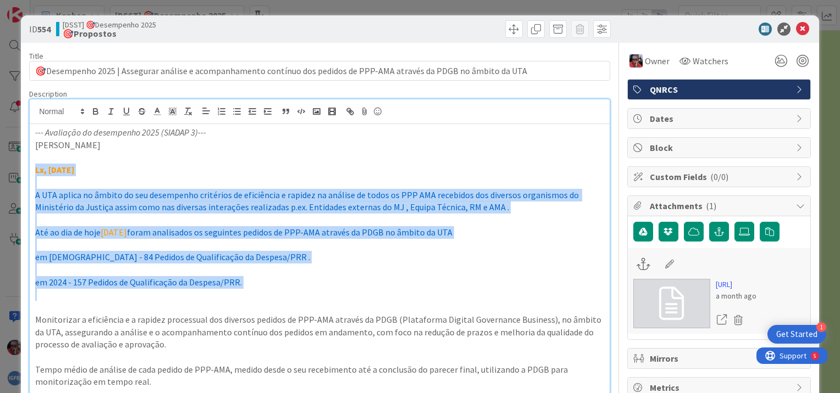
drag, startPoint x: 36, startPoint y: 169, endPoint x: 205, endPoint y: 291, distance: 208.9
click at [205, 291] on div "--- Avaliação do desempenho 2025 (SIADAP 3)--- [PERSON_NAME] Lx, [DATE] A UTA a…" at bounding box center [320, 311] width 580 height 375
copy div "Lx, [DATE] A UTA aplica no âmbito do seu desempenho critérios de eficiência e r…"
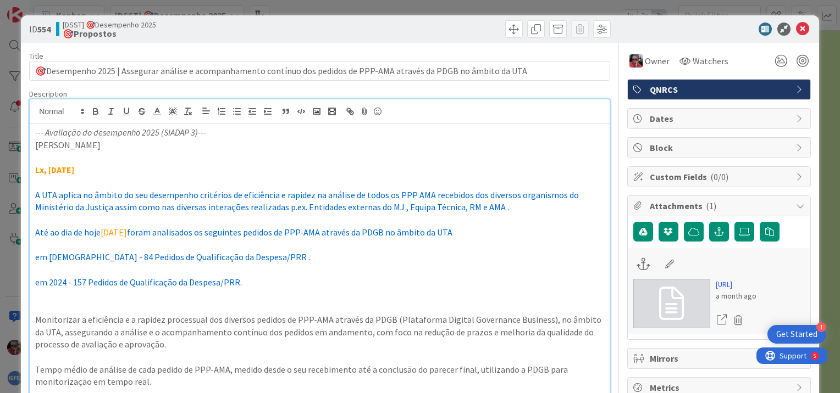
click at [42, 134] on em "--- Avaliação do desempenho 2025 (SIADAP 3)---" at bounding box center [120, 132] width 171 height 11
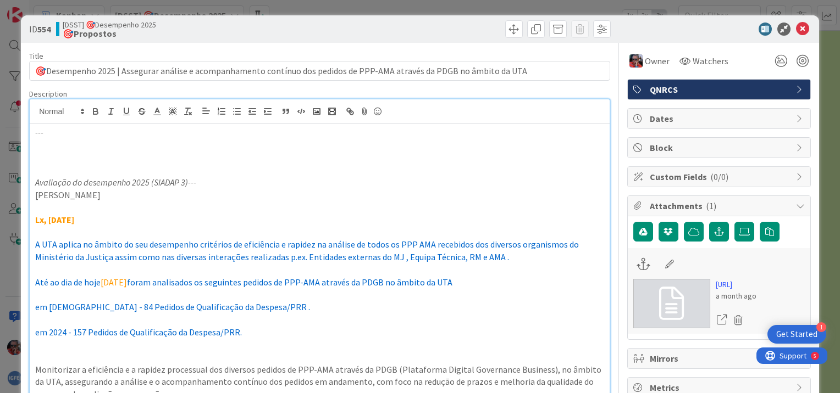
click at [47, 135] on p "---" at bounding box center [319, 132] width 569 height 13
paste div
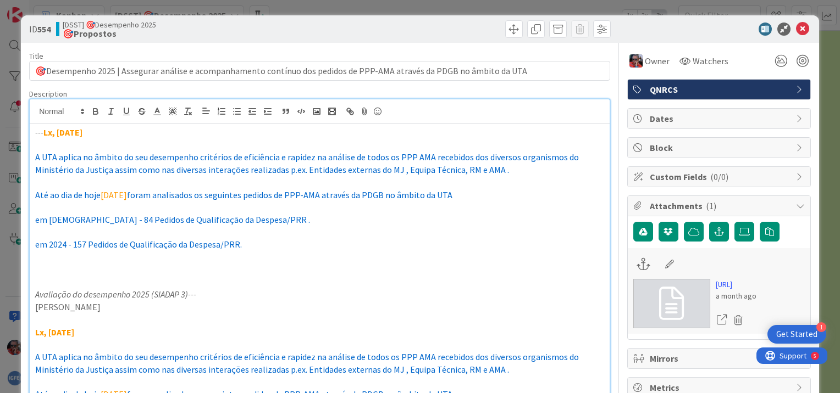
click at [119, 194] on span "[DATE]" at bounding box center [114, 195] width 26 height 11
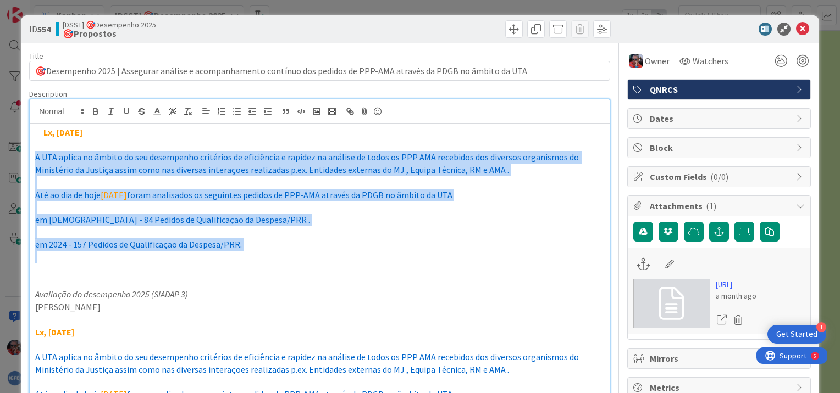
drag, startPoint x: 36, startPoint y: 155, endPoint x: 246, endPoint y: 253, distance: 231.6
click at [246, 253] on div "--- Lx, [DATE] A UTA aplica no âmbito do seu desempenho critérios de eficiência…" at bounding box center [320, 392] width 580 height 537
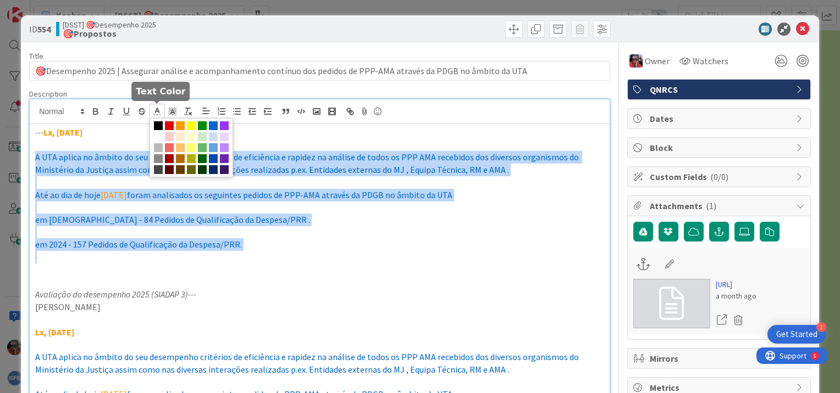
click at [157, 113] on icon at bounding box center [157, 112] width 10 height 10
click at [211, 147] on span at bounding box center [213, 147] width 9 height 9
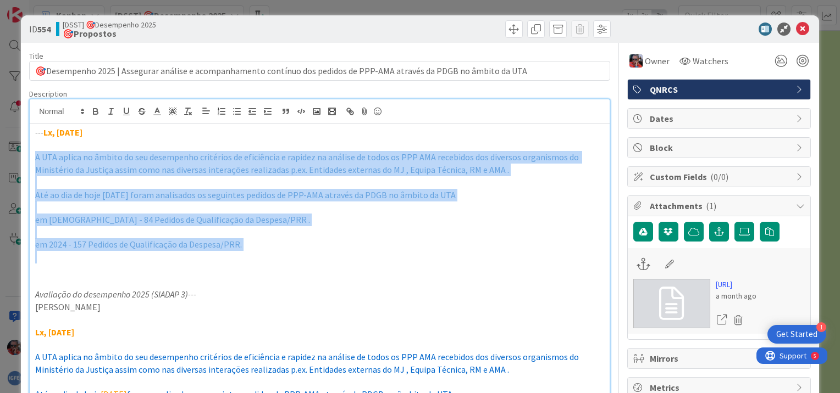
click at [303, 227] on p at bounding box center [319, 232] width 569 height 13
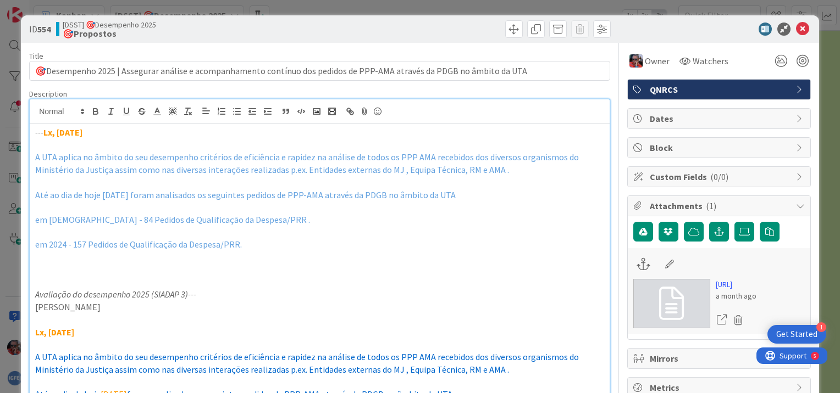
drag, startPoint x: 35, startPoint y: 157, endPoint x: 248, endPoint y: 242, distance: 229.8
click at [248, 242] on div "--- Lx, [DATE] A UTA aplica no âmbito do seu desempenho critérios de eficiência…" at bounding box center [320, 392] width 580 height 537
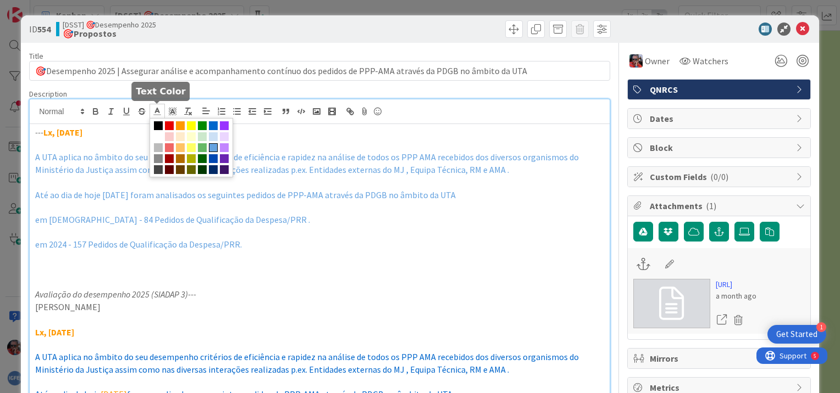
click at [155, 113] on icon at bounding box center [157, 112] width 10 height 10
click at [157, 126] on span at bounding box center [158, 125] width 9 height 9
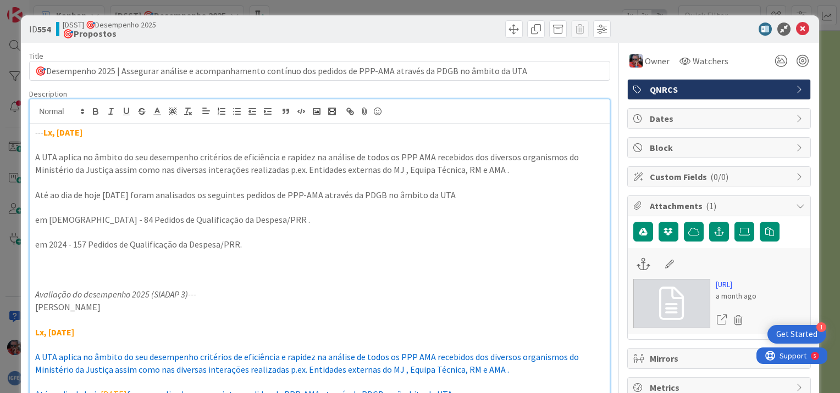
click at [266, 204] on p at bounding box center [319, 207] width 569 height 13
click at [276, 244] on p "em 2024 - 157 Pedidos de Qualificação da Despesa/PRR." at bounding box center [319, 244] width 569 height 13
drag, startPoint x: 50, startPoint y: 220, endPoint x: 84, endPoint y: 220, distance: 34.1
click at [84, 220] on p "em [DEMOGRAPHIC_DATA] - 84 Pedidos de Qualificação da Despesa/PRR ." at bounding box center [319, 220] width 569 height 13
click at [109, 114] on line "button" at bounding box center [110, 114] width 3 height 0
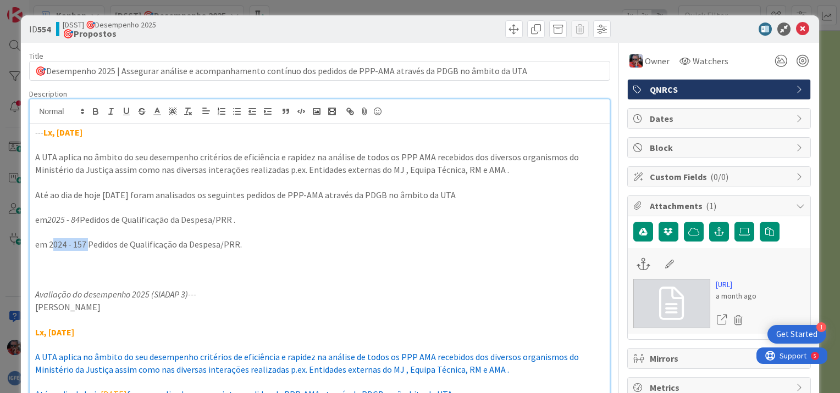
drag, startPoint x: 51, startPoint y: 240, endPoint x: 85, endPoint y: 245, distance: 35.0
click at [85, 245] on p "em 2024 - 157 Pedidos de Qualificação da Despesa/PRR." at bounding box center [319, 244] width 569 height 13
click at [95, 114] on icon "button" at bounding box center [95, 113] width 4 height 3
drag, startPoint x: 102, startPoint y: 193, endPoint x: 141, endPoint y: 196, distance: 39.1
click at [141, 196] on p "Até ao dia de hoje [DATE] foram analisados os seguintes pedidos de PPP-AMA atra…" at bounding box center [319, 195] width 569 height 13
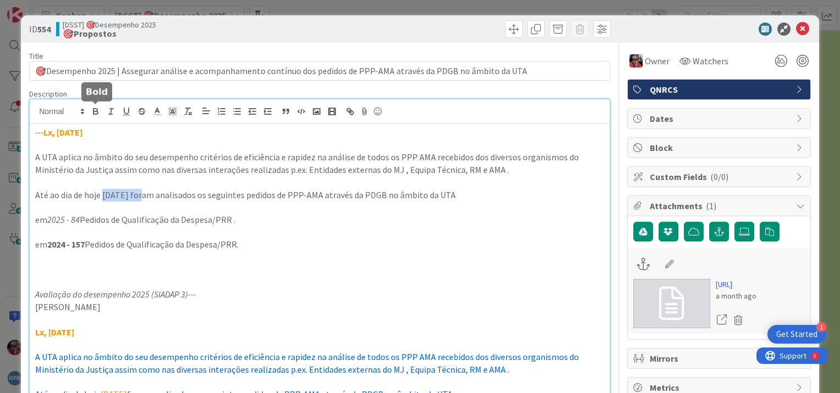
click at [99, 115] on icon "button" at bounding box center [96, 112] width 10 height 10
click at [79, 220] on em "2025 - 84" at bounding box center [63, 219] width 32 height 11
drag, startPoint x: 74, startPoint y: 218, endPoint x: 81, endPoint y: 219, distance: 7.8
click at [80, 219] on em "2025 - 93" at bounding box center [63, 219] width 32 height 11
click at [96, 112] on icon "button" at bounding box center [95, 113] width 4 height 3
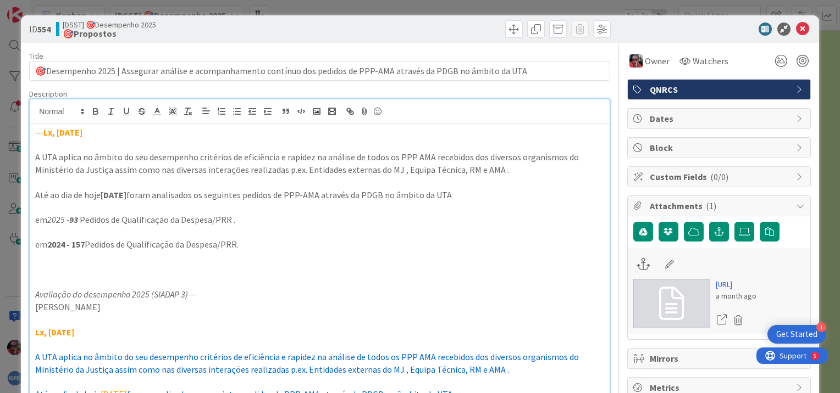
click at [242, 222] on p "em 2025 - 93 Pedidos de Qualificação da Despesa/PRR ." at bounding box center [319, 220] width 569 height 13
drag, startPoint x: 84, startPoint y: 220, endPoint x: 279, endPoint y: 227, distance: 195.2
click at [279, 227] on div "--- Lx, [DATE] A UTA aplica no âmbito do seu desempenho critérios de eficiência…" at bounding box center [320, 392] width 580 height 537
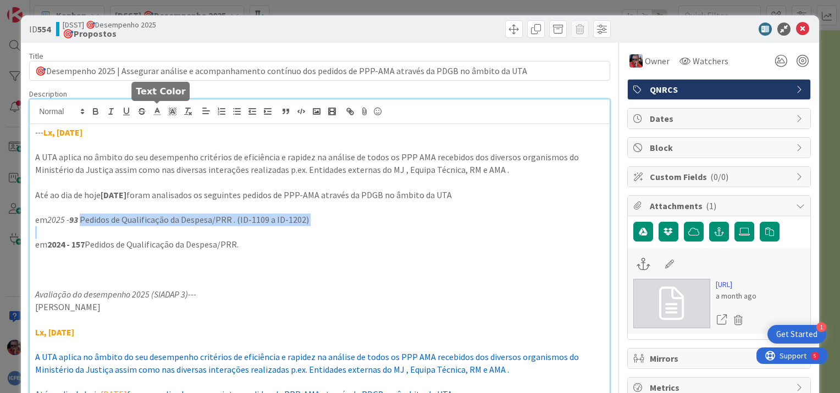
click at [158, 112] on polyline at bounding box center [157, 110] width 4 height 4
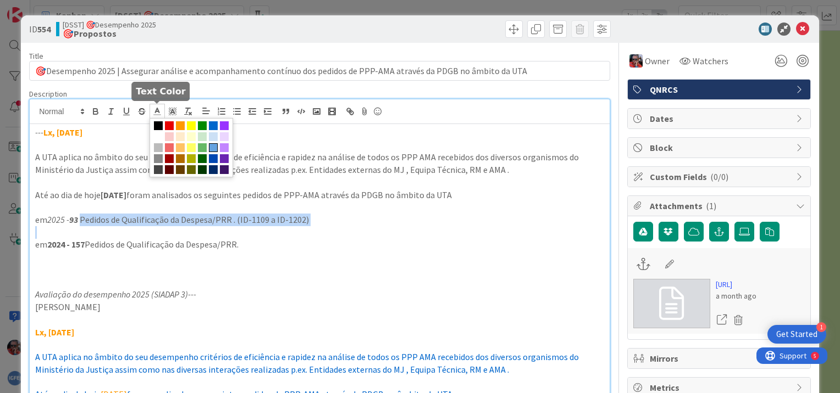
click at [213, 149] on span at bounding box center [213, 147] width 9 height 9
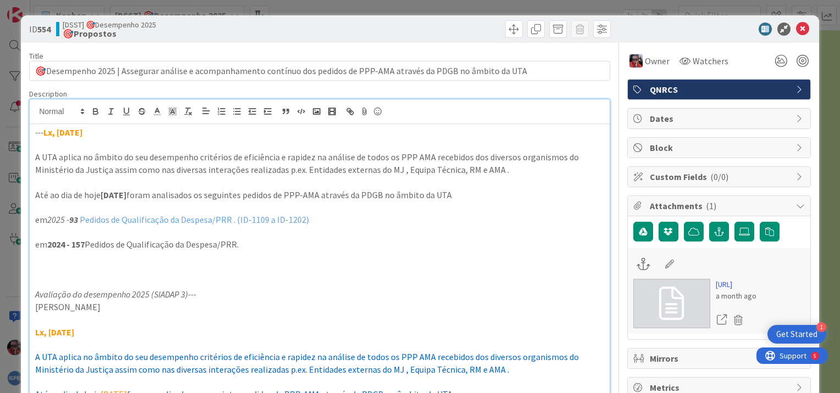
click at [306, 264] on p at bounding box center [319, 270] width 569 height 13
drag, startPoint x: 75, startPoint y: 220, endPoint x: 82, endPoint y: 220, distance: 7.7
click at [82, 220] on p "em 2025 - 93 Pedidos de Qualificação da Despesa/PRR . (ID-1109 a ID-1202)" at bounding box center [319, 220] width 569 height 13
click at [153, 112] on icon at bounding box center [157, 112] width 10 height 10
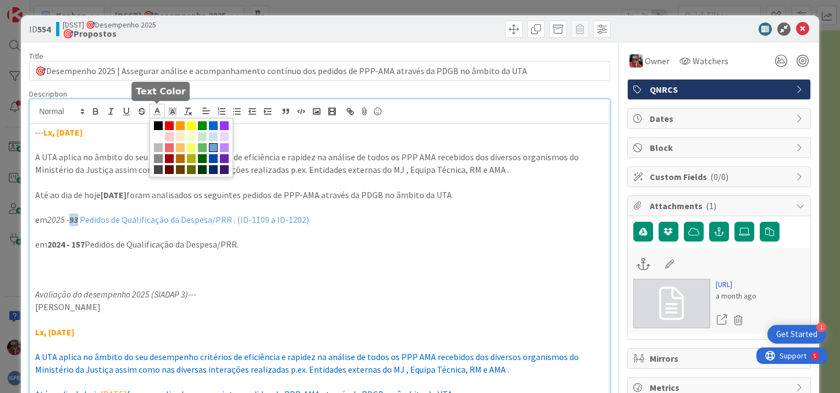
click at [211, 147] on span at bounding box center [213, 147] width 9 height 9
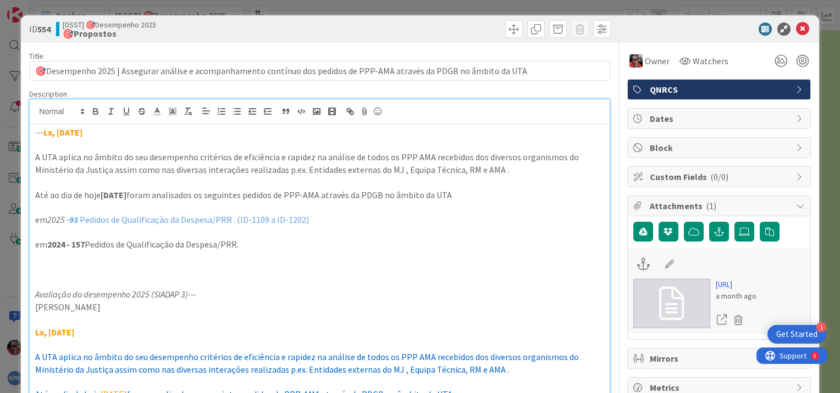
click at [284, 276] on p at bounding box center [319, 282] width 569 height 13
drag, startPoint x: 51, startPoint y: 219, endPoint x: 82, endPoint y: 220, distance: 31.3
click at [82, 220] on p "em 2025 - 93 Pedidos de Qualificação da Despesa/PRR . (ID-1109 a ID-1202)" at bounding box center [319, 220] width 569 height 13
click at [93, 112] on icon "button" at bounding box center [95, 113] width 4 height 3
click at [288, 264] on p at bounding box center [319, 270] width 569 height 13
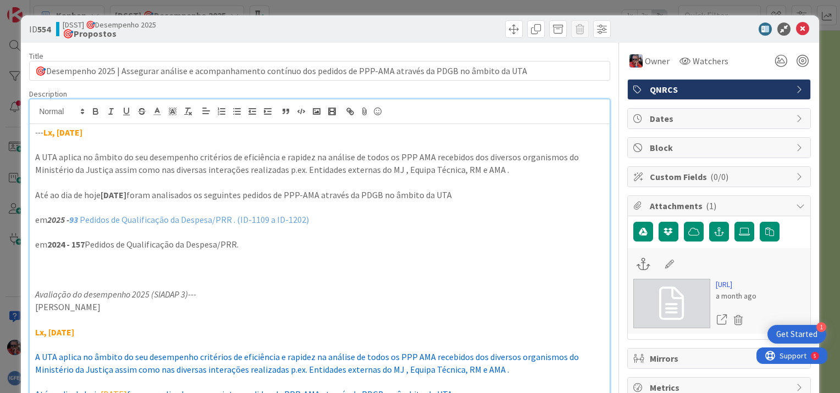
click at [86, 218] on span "Pedidos de Qualificação da Despesa/PRR . (ID-1109 a ID-1202)" at bounding box center [194, 219] width 229 height 11
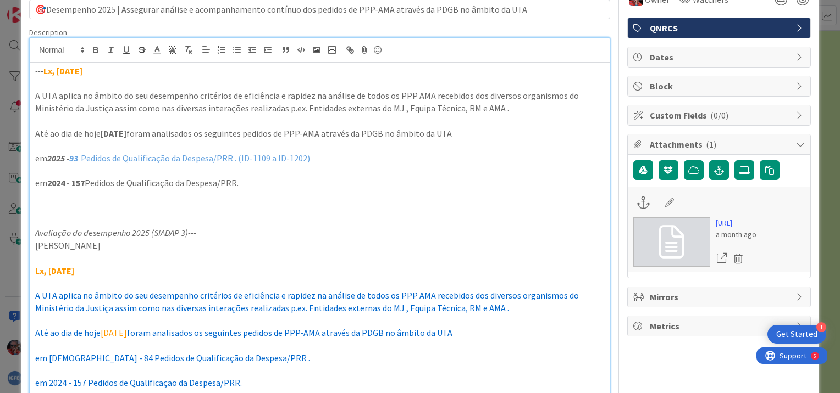
scroll to position [55, 0]
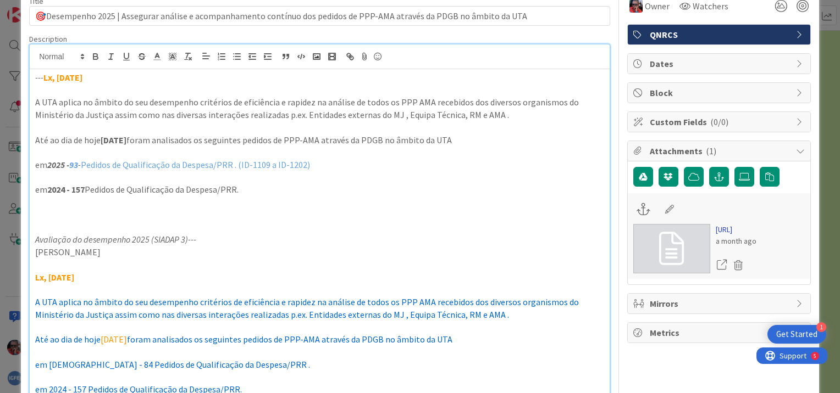
click at [735, 236] on link "[URL]" at bounding box center [735, 230] width 41 height 12
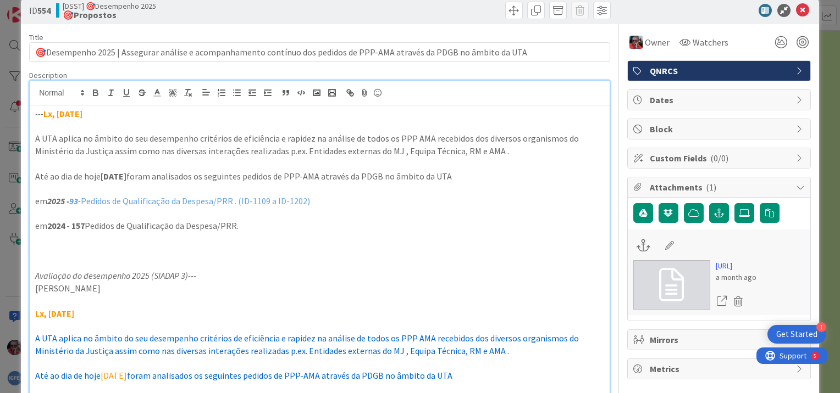
scroll to position [0, 0]
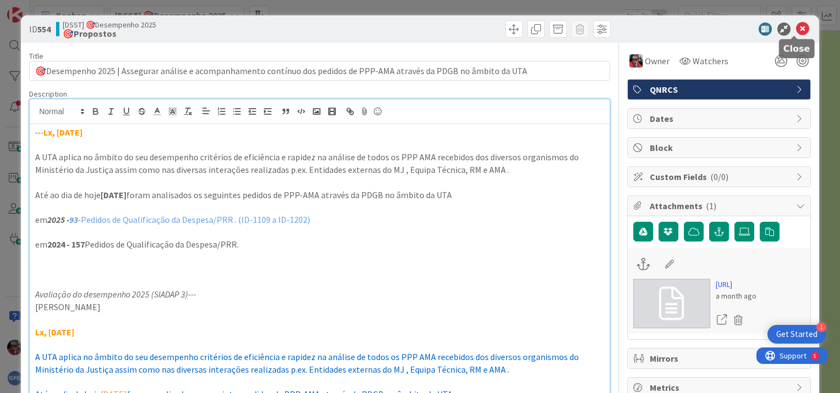
click at [796, 33] on icon at bounding box center [802, 29] width 13 height 13
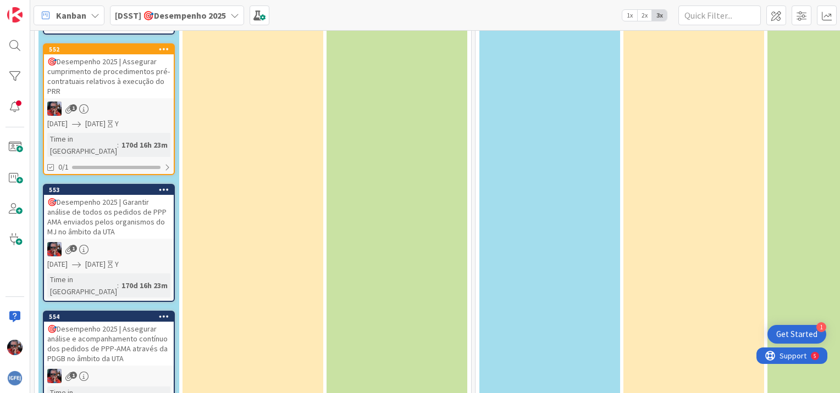
click at [112, 201] on div "🎯Desempenho 2025 | Garantir análise de todos os pedidos de PPP AMA enviados pel…" at bounding box center [109, 217] width 130 height 44
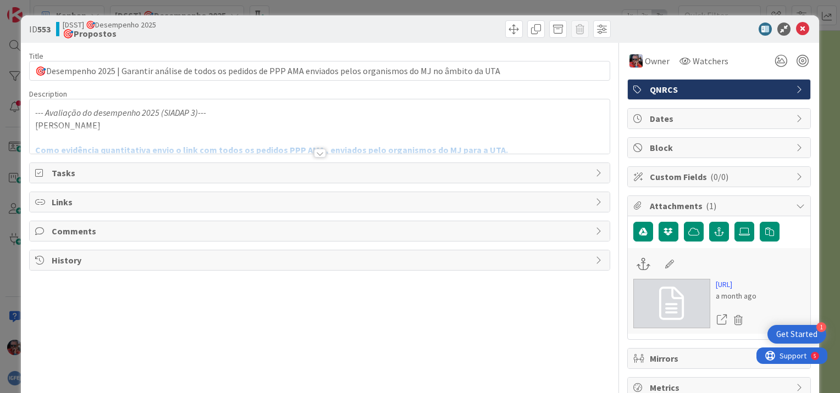
click at [315, 156] on div at bounding box center [320, 153] width 12 height 9
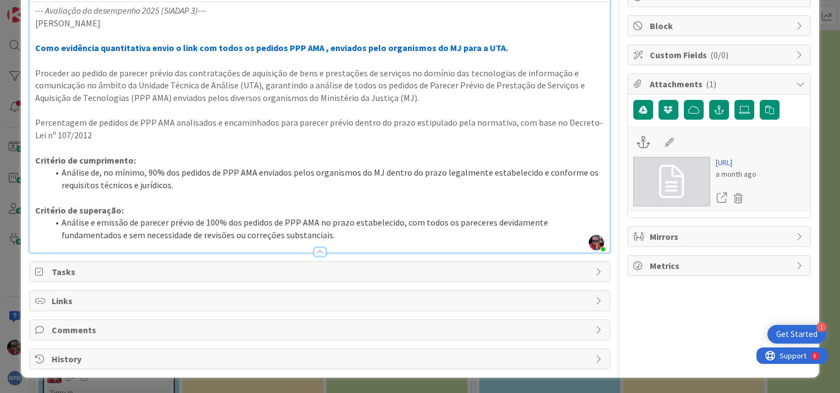
scroll to position [144, 0]
click at [314, 248] on div at bounding box center [320, 252] width 12 height 9
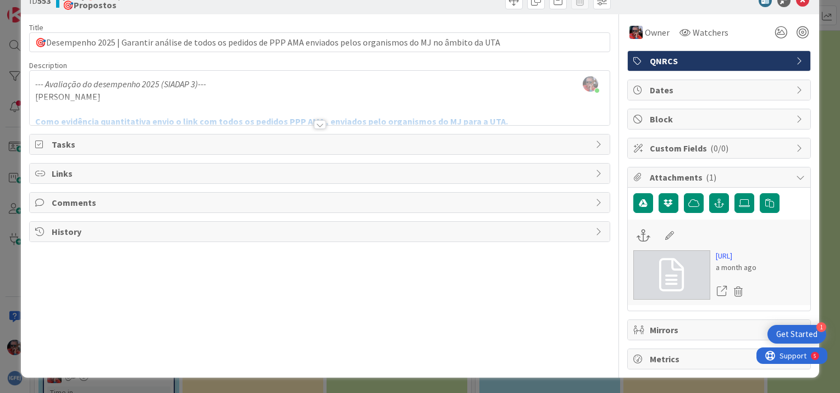
scroll to position [0, 0]
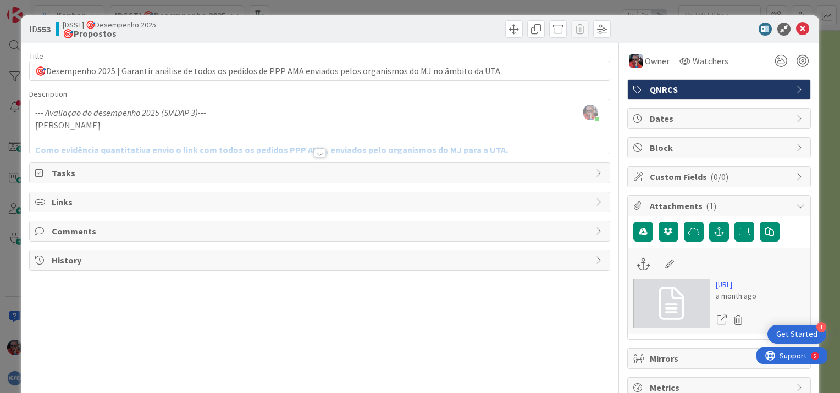
click at [315, 154] on div at bounding box center [320, 153] width 12 height 9
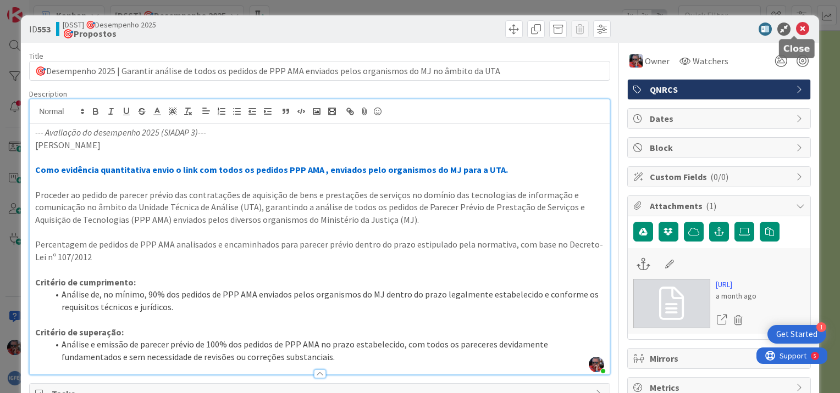
click at [796, 29] on icon at bounding box center [802, 29] width 13 height 13
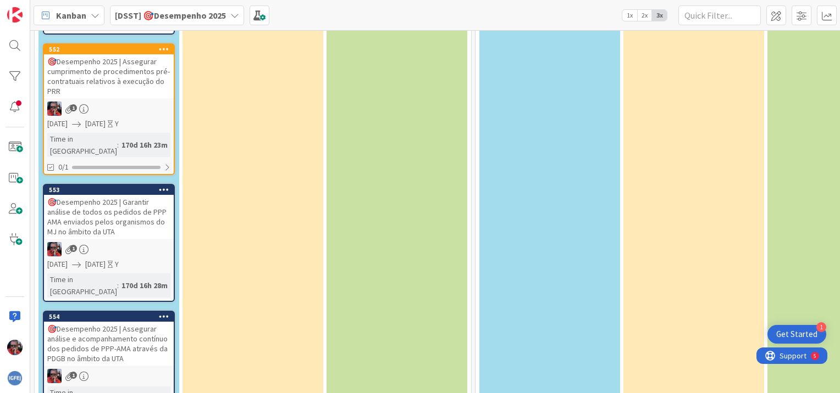
click at [116, 66] on div "🎯Desempenho 2025 | Assegurar cumprimento de procedimentos pré-contratuais relat…" at bounding box center [109, 76] width 130 height 44
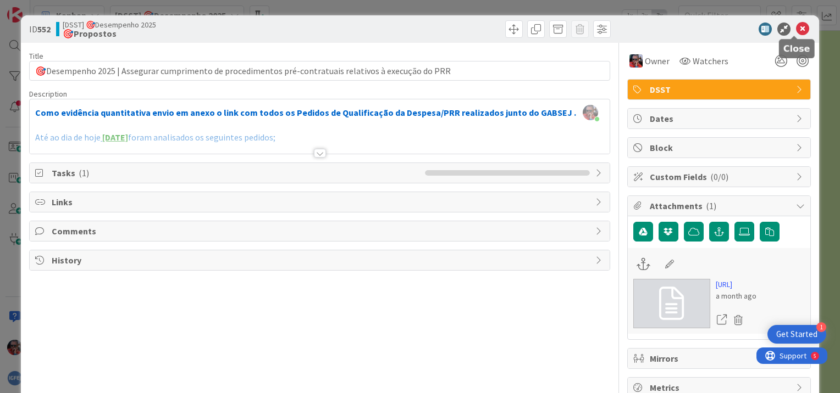
click at [800, 32] on icon at bounding box center [802, 29] width 13 height 13
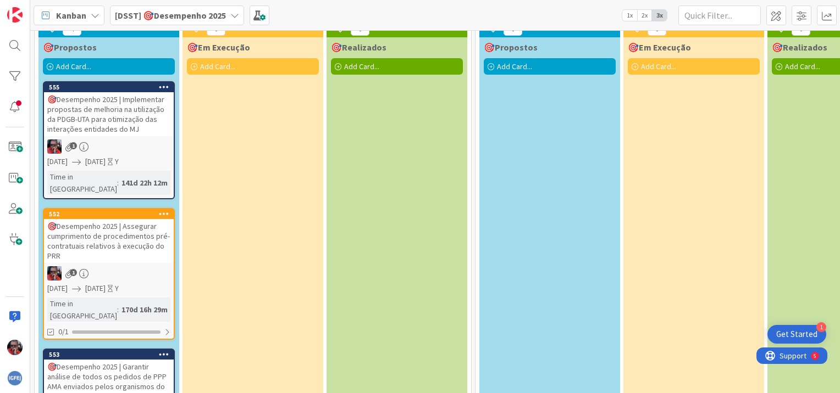
click at [122, 127] on div "🎯Desempenho 2025 | Implementar propostas de melhoria na utilização da PDGB-UTA …" at bounding box center [109, 114] width 130 height 44
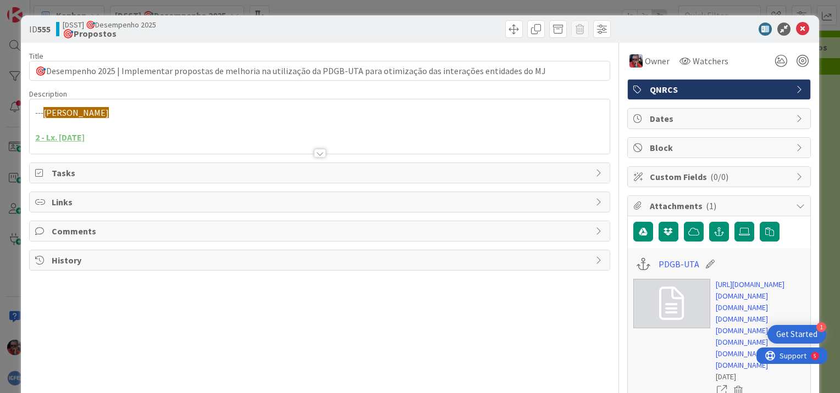
click at [316, 152] on div at bounding box center [320, 153] width 12 height 9
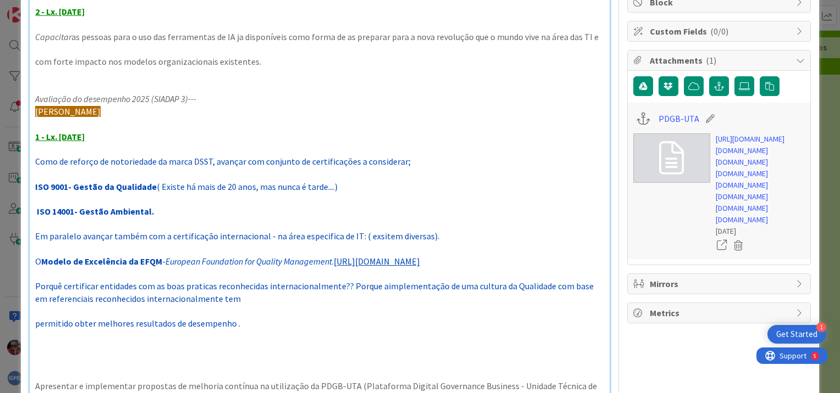
scroll to position [165, 0]
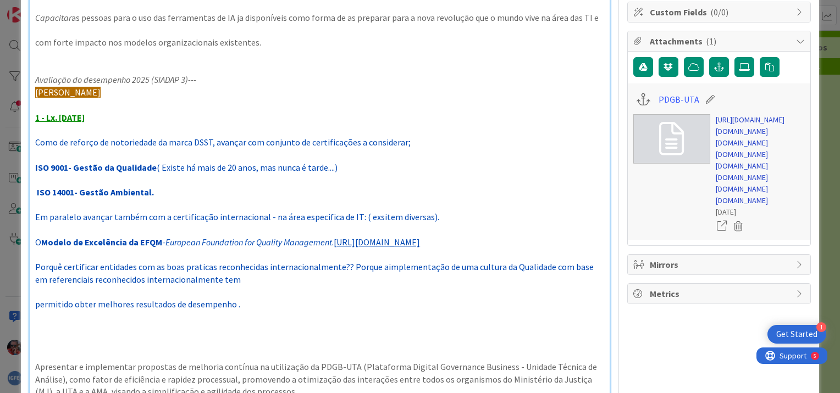
click at [745, 207] on link "[URL][DOMAIN_NAME][DOMAIN_NAME][DOMAIN_NAME][DOMAIN_NAME][DOMAIN_NAME][DOMAIN_N…" at bounding box center [759, 160] width 89 height 92
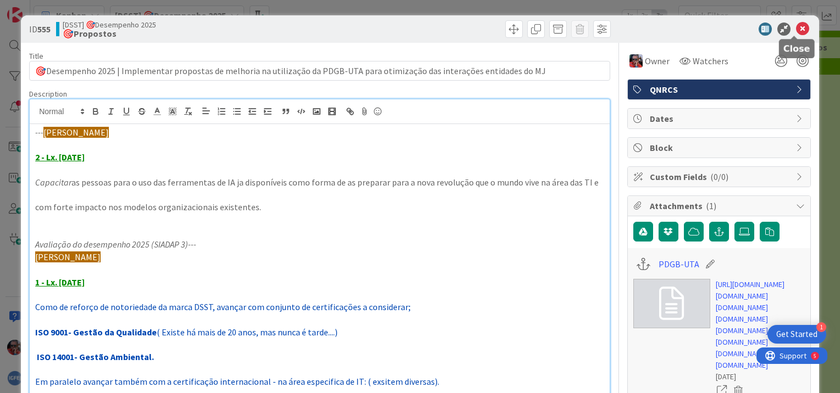
click at [796, 31] on icon at bounding box center [802, 29] width 13 height 13
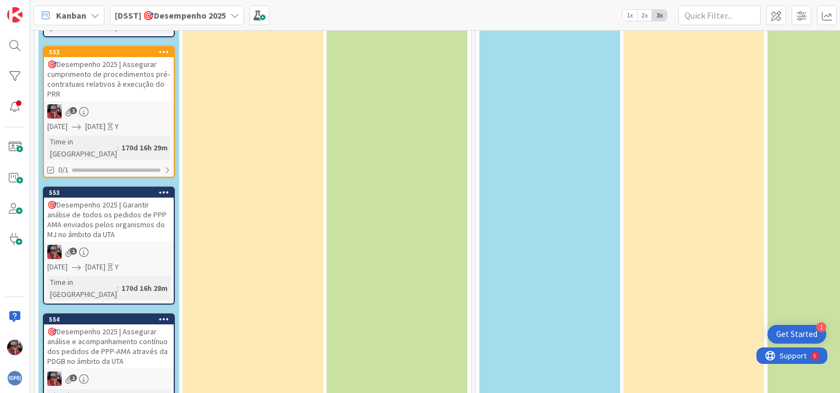
scroll to position [215, 0]
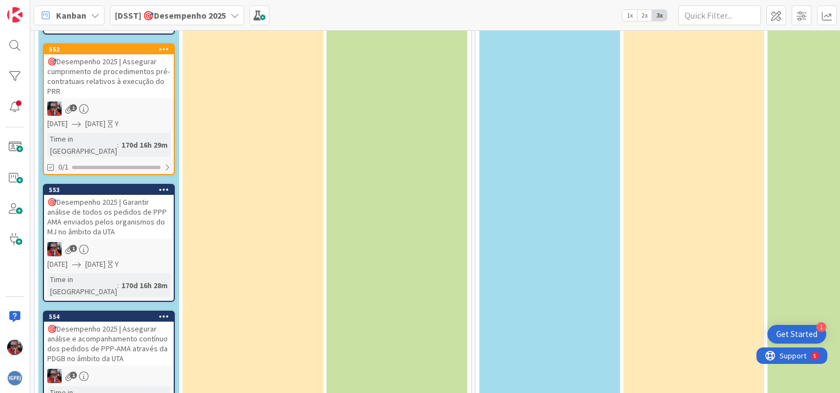
click at [121, 195] on div "🎯Desempenho 2025 | Garantir análise de todos os pedidos de PPP AMA enviados pel…" at bounding box center [109, 217] width 130 height 44
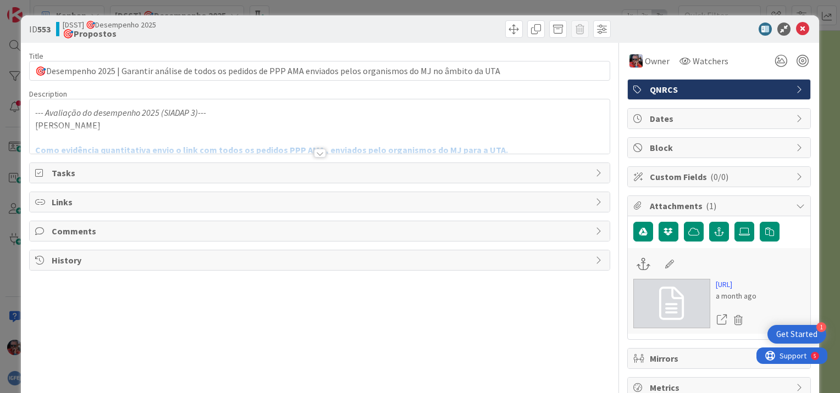
click at [315, 154] on div at bounding box center [320, 153] width 12 height 9
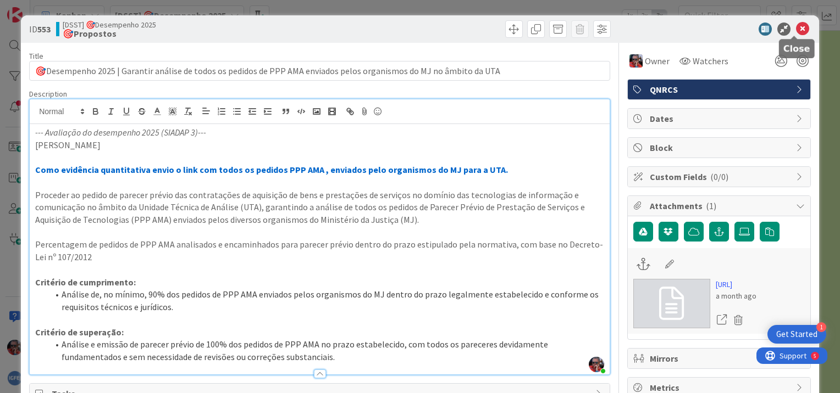
click at [796, 29] on icon at bounding box center [802, 29] width 13 height 13
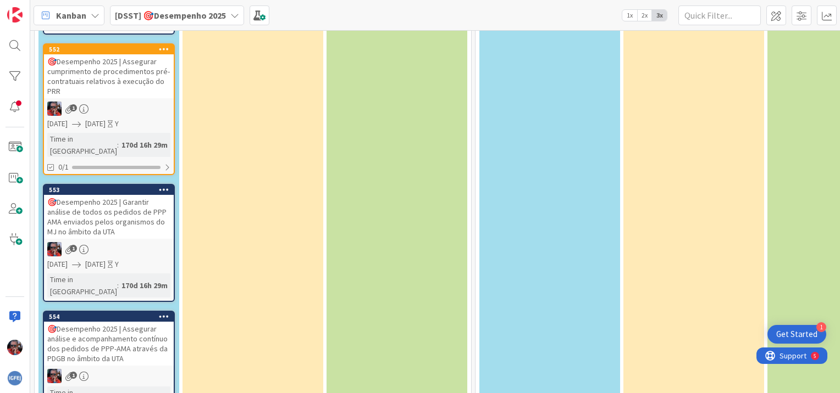
click at [119, 322] on div "🎯Desempenho 2025 | Assegurar análise e acompanhamento contínuo dos pedidos de P…" at bounding box center [109, 344] width 130 height 44
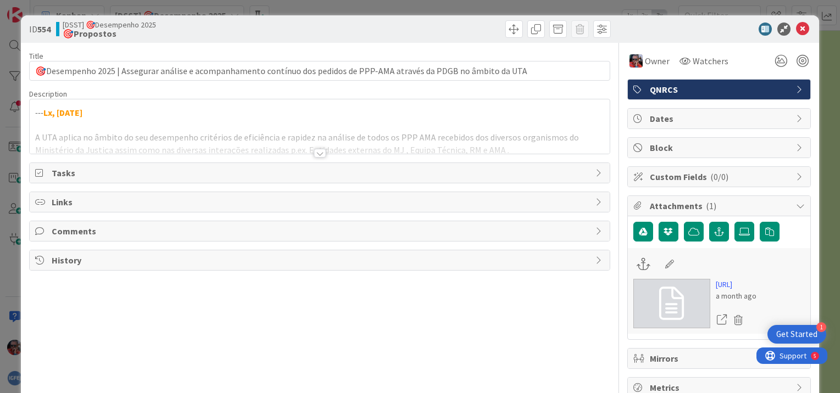
click at [314, 156] on div at bounding box center [320, 153] width 12 height 9
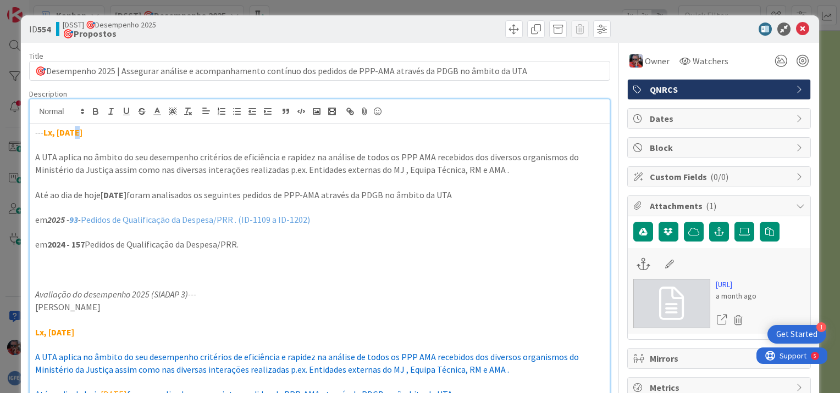
click at [76, 132] on strong "Lx, [DATE]" at bounding box center [62, 132] width 39 height 11
click at [123, 135] on p "--- Lx, [DATE]" at bounding box center [319, 132] width 569 height 13
drag, startPoint x: 43, startPoint y: 134, endPoint x: 101, endPoint y: 136, distance: 58.3
click at [101, 136] on p "--- Lx, [DATE]" at bounding box center [319, 132] width 569 height 13
click at [158, 109] on polyline at bounding box center [157, 110] width 4 height 4
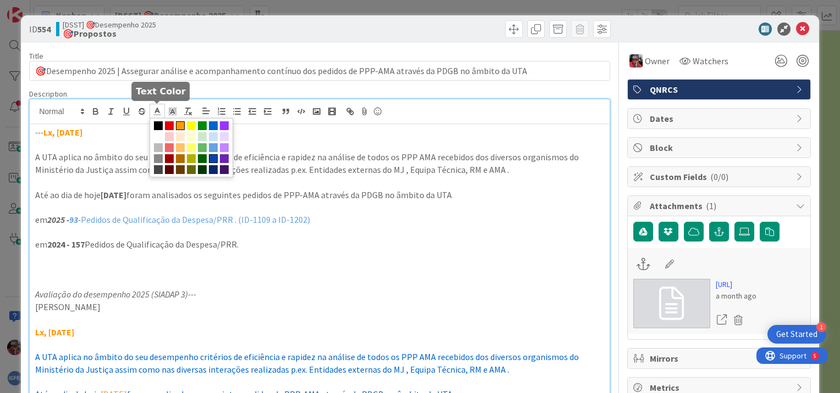
click at [211, 154] on span at bounding box center [213, 158] width 9 height 9
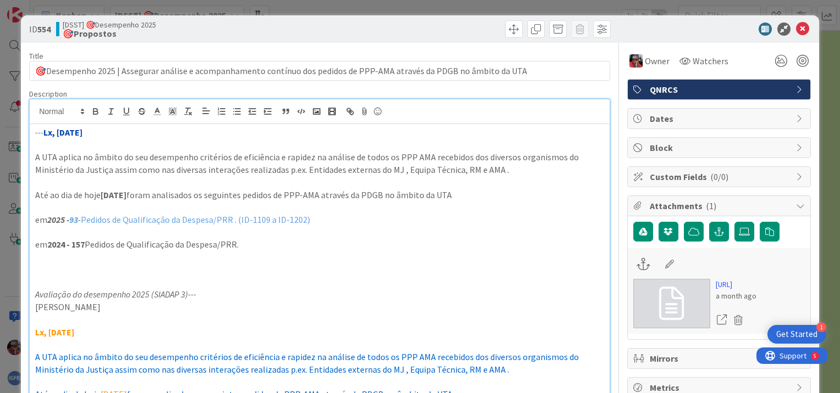
click at [215, 137] on p "--- Lx, [DATE]" at bounding box center [319, 132] width 569 height 13
drag, startPoint x: 71, startPoint y: 218, endPoint x: 311, endPoint y: 220, distance: 239.6
click at [311, 220] on p "em 2025 - 93 - Pedidos de Qualificação da Despesa/PRR . (ID-1109 a ID-1202)" at bounding box center [319, 220] width 569 height 13
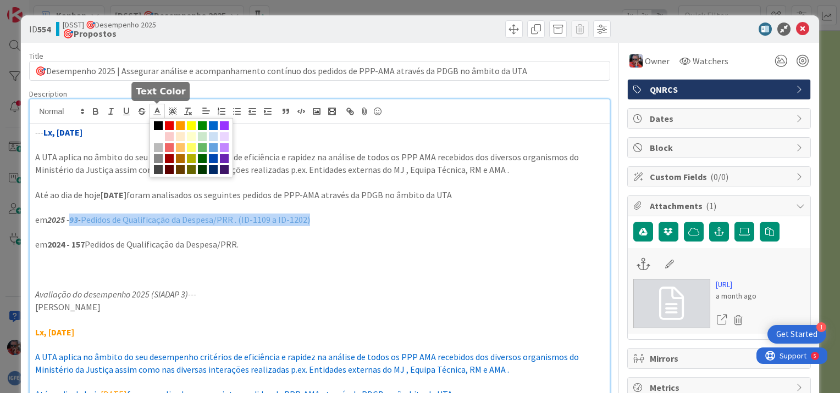
click at [157, 112] on icon at bounding box center [157, 112] width 10 height 10
click at [214, 159] on span at bounding box center [213, 158] width 9 height 9
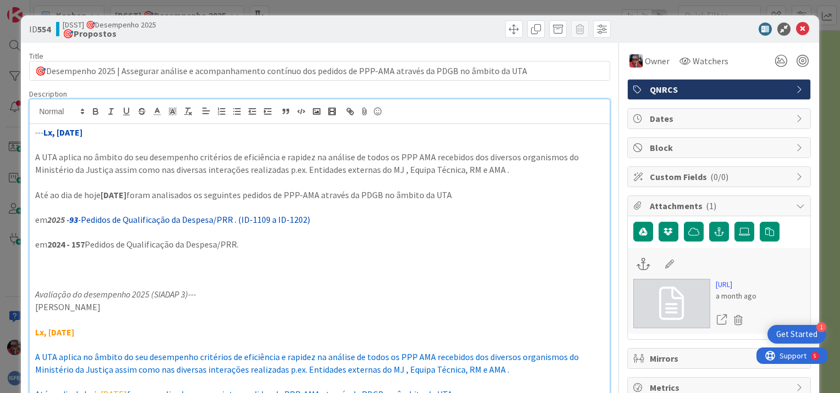
click at [377, 233] on p at bounding box center [319, 232] width 569 height 13
click at [796, 34] on icon at bounding box center [802, 29] width 13 height 13
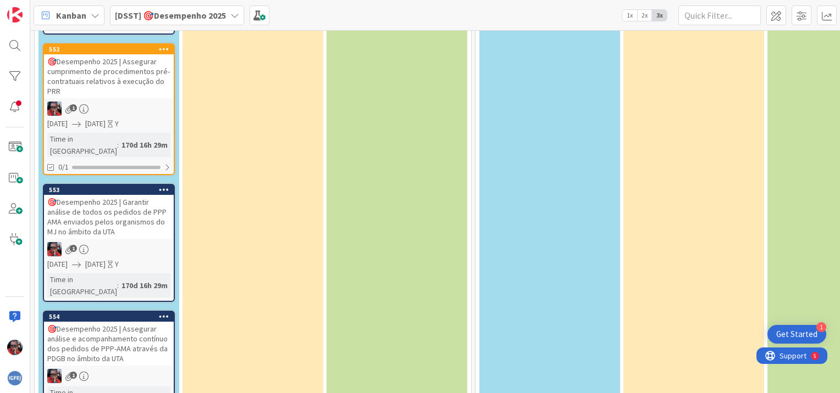
click at [127, 322] on div "🎯Desempenho 2025 | Assegurar análise e acompanhamento contínuo dos pedidos de P…" at bounding box center [109, 344] width 130 height 44
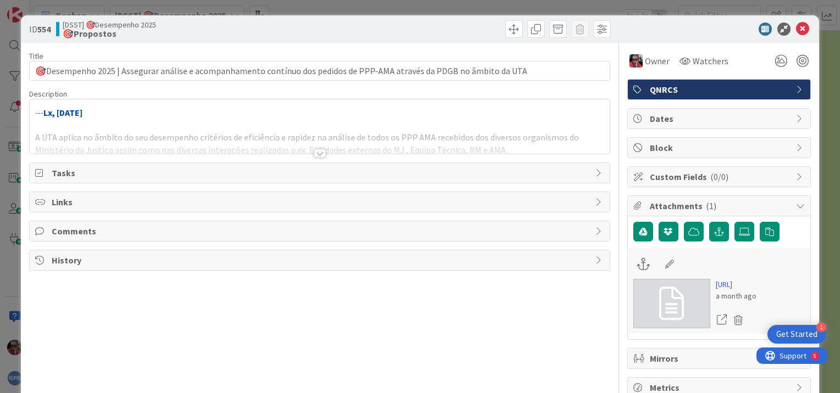
click at [314, 155] on div at bounding box center [320, 153] width 12 height 9
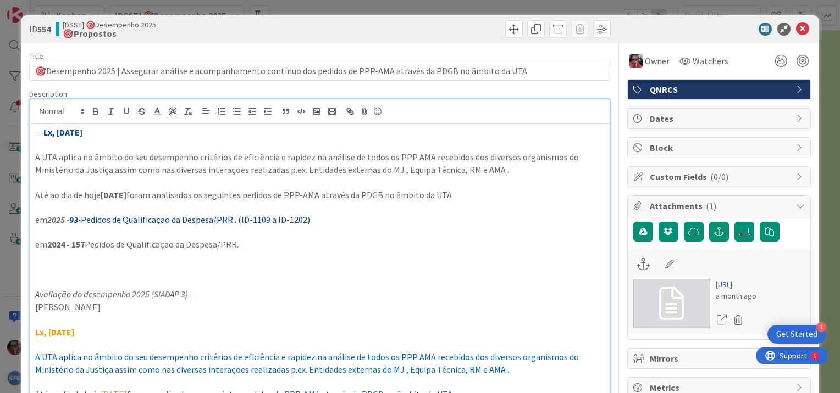
drag, startPoint x: 103, startPoint y: 195, endPoint x: 145, endPoint y: 193, distance: 42.4
click at [145, 193] on p "Até ao dia de hoje [DATE] foram analisados os seguintes pedidos de PPP-AMA atra…" at bounding box center [319, 195] width 569 height 13
click at [155, 113] on icon at bounding box center [157, 112] width 10 height 10
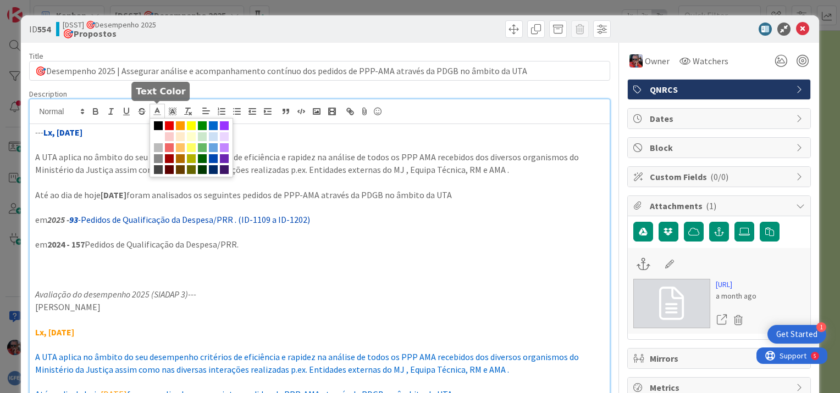
click at [213, 156] on span at bounding box center [213, 158] width 9 height 9
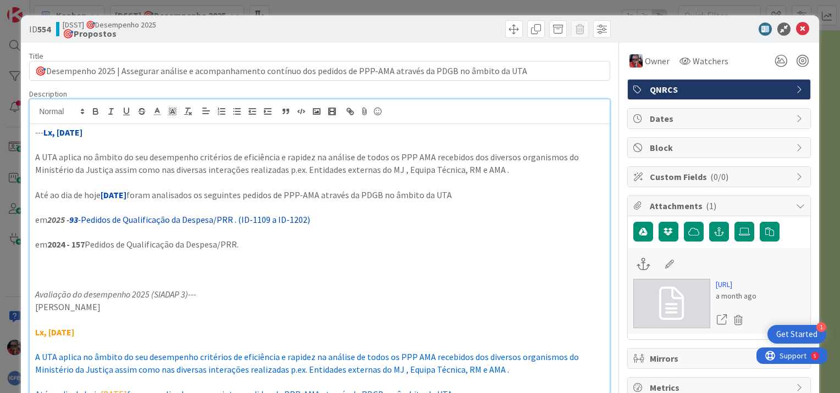
click at [378, 266] on p at bounding box center [319, 270] width 569 height 13
drag, startPoint x: 87, startPoint y: 218, endPoint x: 319, endPoint y: 223, distance: 231.9
click at [319, 223] on p "em 2025 - 93 - Pedidos de Qualificação da Despesa/PRR . (ID-1109 a ID-1202)" at bounding box center [319, 220] width 569 height 13
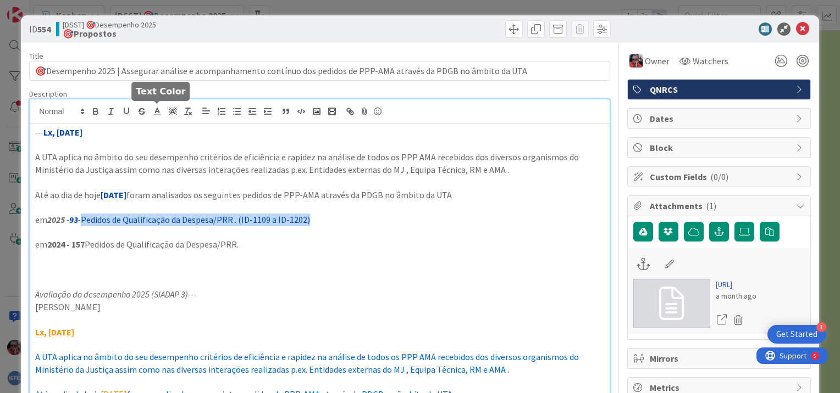
click at [154, 115] on line at bounding box center [157, 115] width 7 height 0
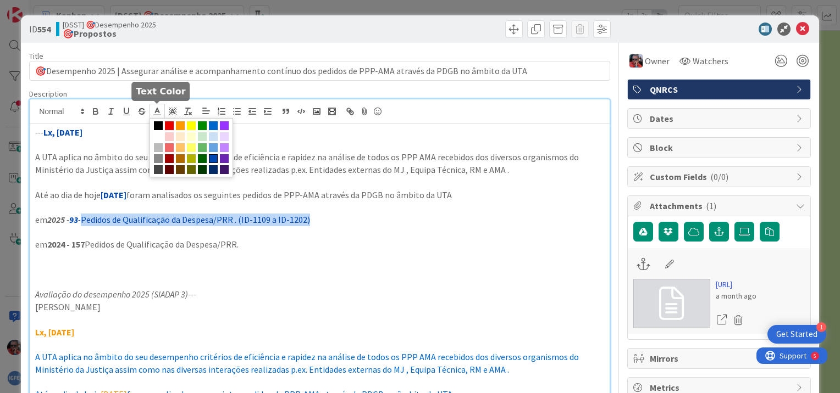
click at [211, 158] on span at bounding box center [213, 158] width 9 height 9
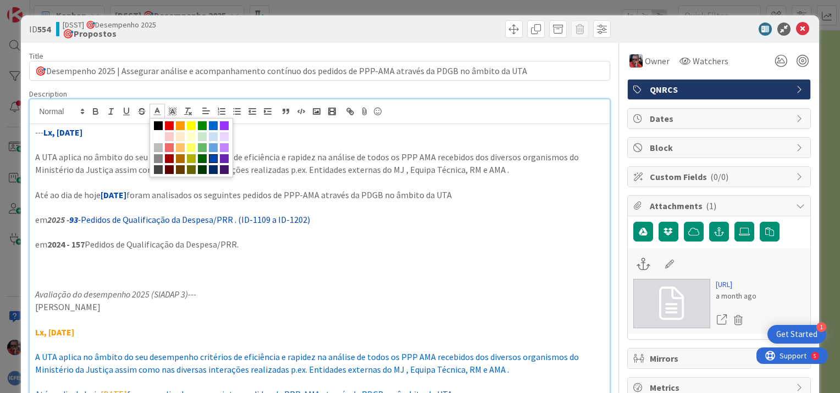
click at [388, 253] on p at bounding box center [319, 257] width 569 height 13
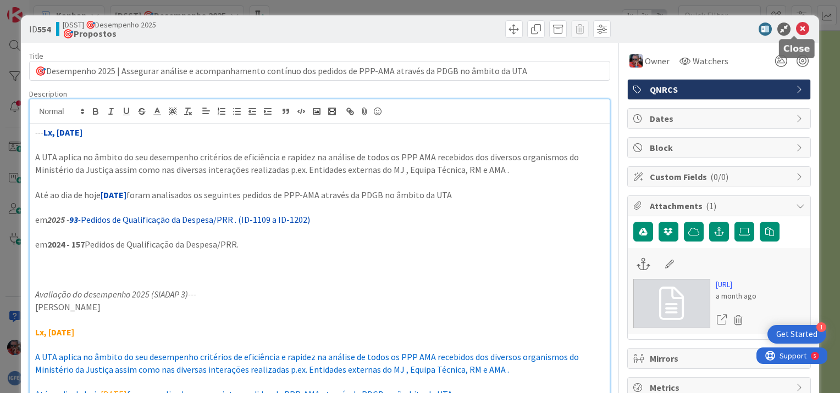
click at [799, 29] on icon at bounding box center [802, 29] width 13 height 13
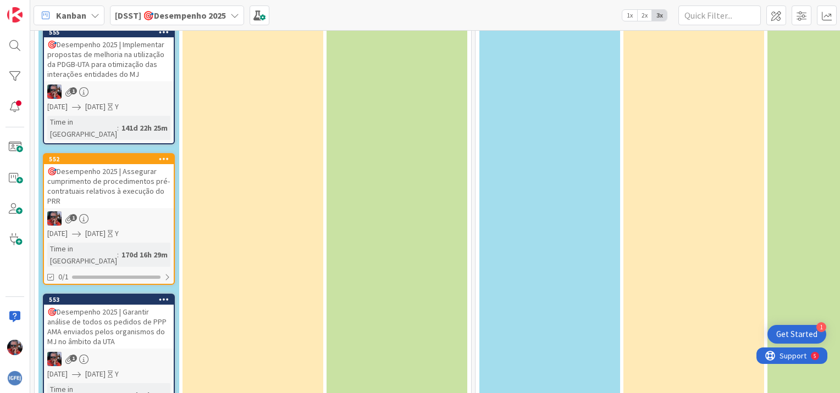
scroll to position [50, 0]
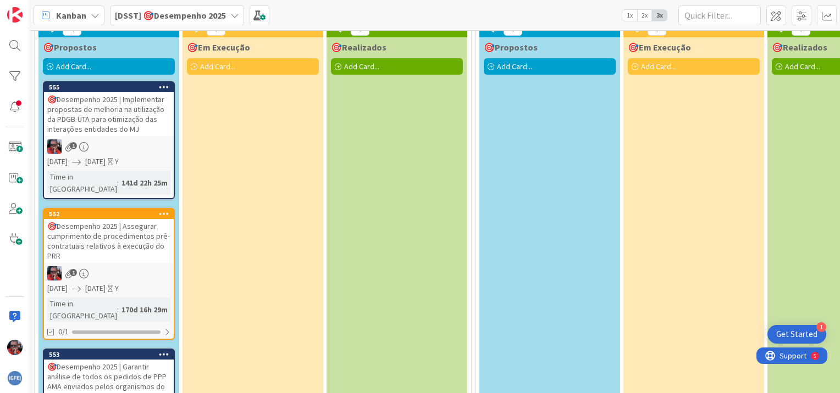
click at [119, 123] on div "🎯Desempenho 2025 | Implementar propostas de melhoria na utilização da PDGB-UTA …" at bounding box center [109, 114] width 130 height 44
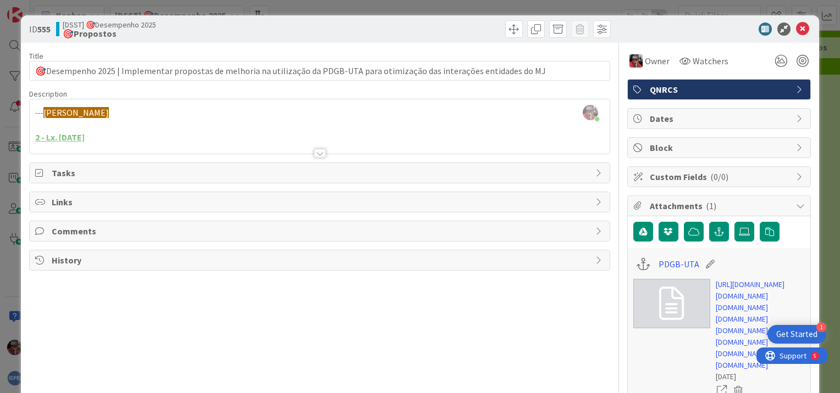
click at [315, 153] on div at bounding box center [320, 153] width 12 height 9
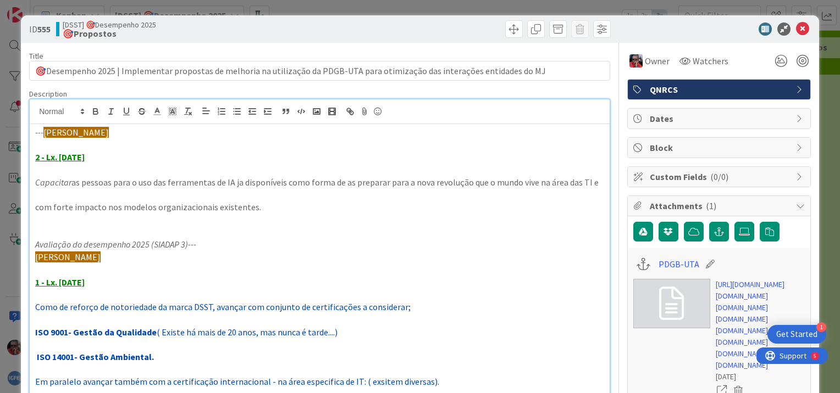
click at [270, 208] on p "com forte impacto nos modelos organizacionais existentes." at bounding box center [319, 207] width 569 height 13
click at [796, 30] on icon at bounding box center [802, 29] width 13 height 13
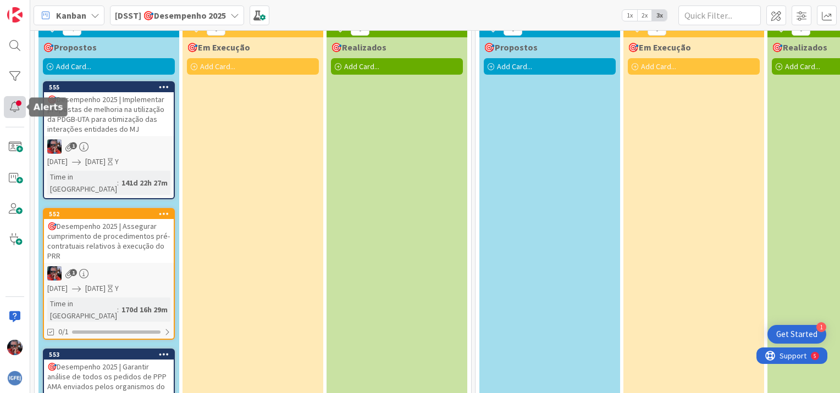
click at [20, 108] on div at bounding box center [15, 107] width 22 height 22
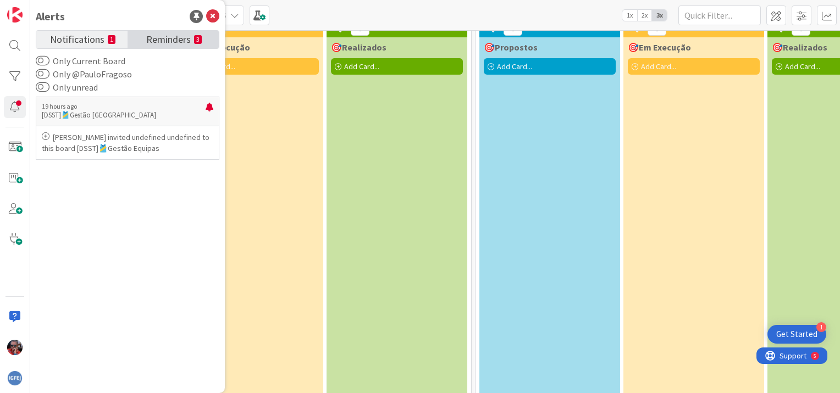
click at [173, 43] on span "Reminders" at bounding box center [168, 38] width 45 height 15
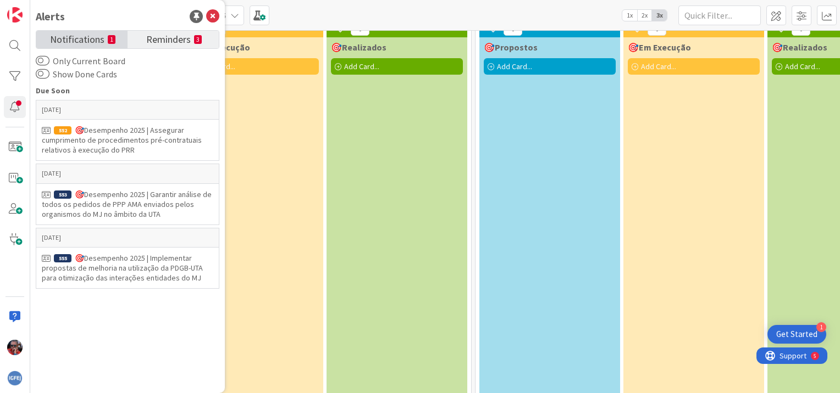
click at [95, 41] on span "Notifications" at bounding box center [77, 38] width 54 height 15
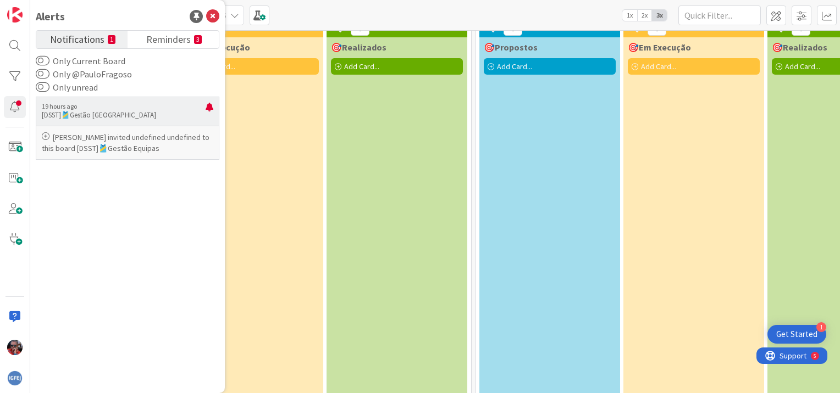
click at [46, 138] on icon at bounding box center [46, 136] width 8 height 8
click at [45, 136] on icon at bounding box center [46, 136] width 8 height 8
click at [153, 112] on p "[DSST]🎽Gestão [GEOGRAPHIC_DATA]" at bounding box center [124, 115] width 164 height 10
click at [47, 75] on button "Only @PauloFragoso" at bounding box center [43, 74] width 14 height 11
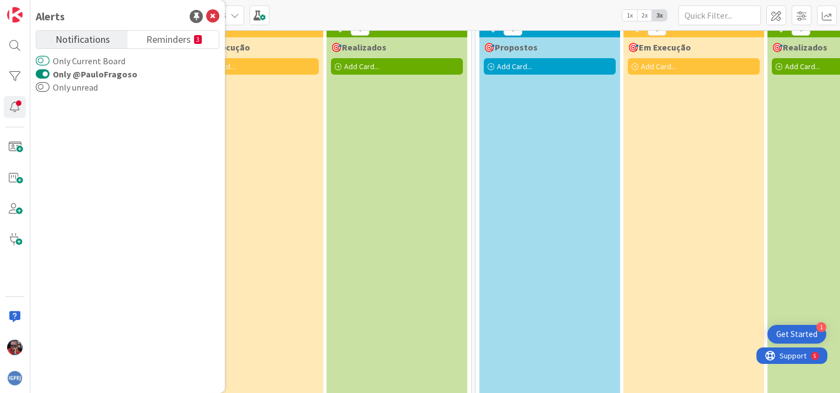
click at [47, 62] on button "Only Current Board" at bounding box center [43, 60] width 14 height 11
click at [47, 86] on button "Only unread" at bounding box center [43, 87] width 14 height 11
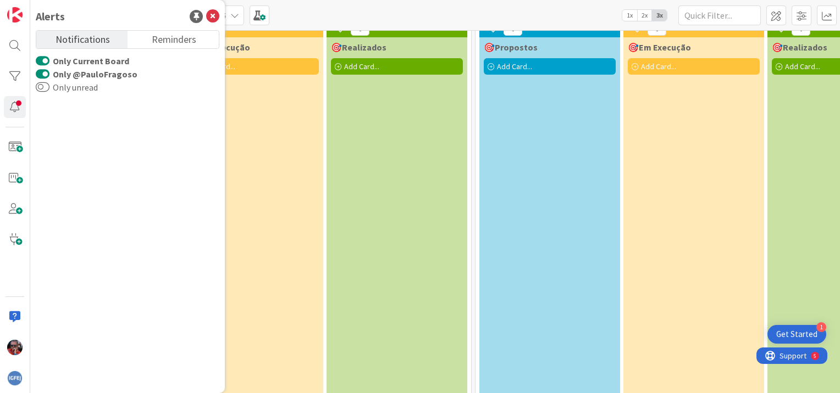
click at [132, 154] on div at bounding box center [128, 239] width 184 height 291
click at [108, 37] on span "Notifications" at bounding box center [82, 38] width 54 height 15
click at [173, 40] on span "Reminders" at bounding box center [174, 38] width 45 height 15
